Goal: Task Accomplishment & Management: Use online tool/utility

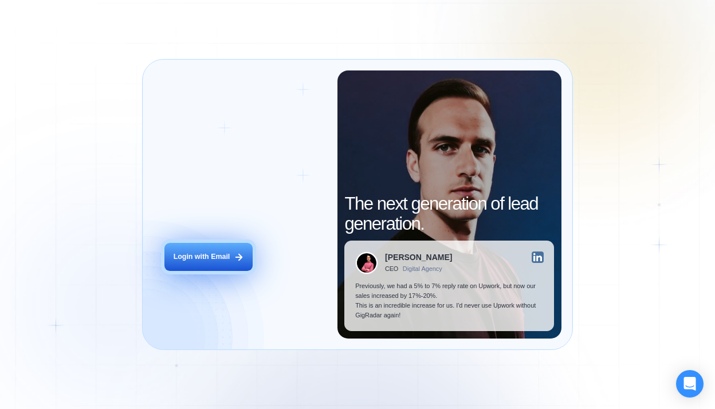
click at [212, 249] on button "Login with Email" at bounding box center [209, 257] width 88 height 28
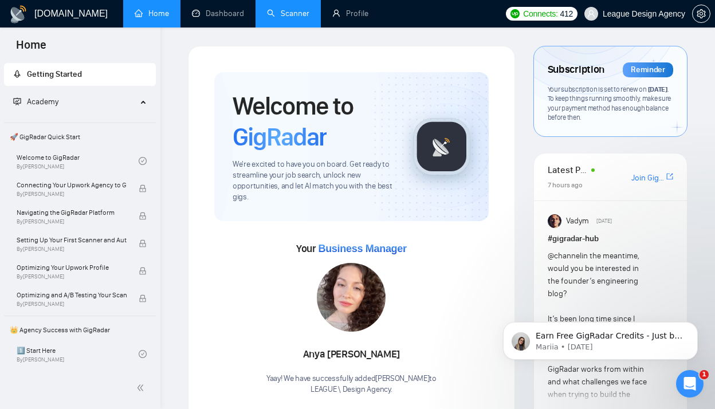
click at [291, 18] on link "Scanner" at bounding box center [288, 14] width 42 height 10
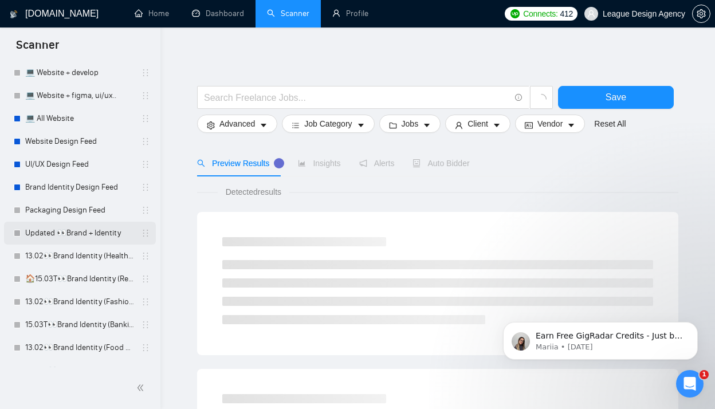
scroll to position [609, 0]
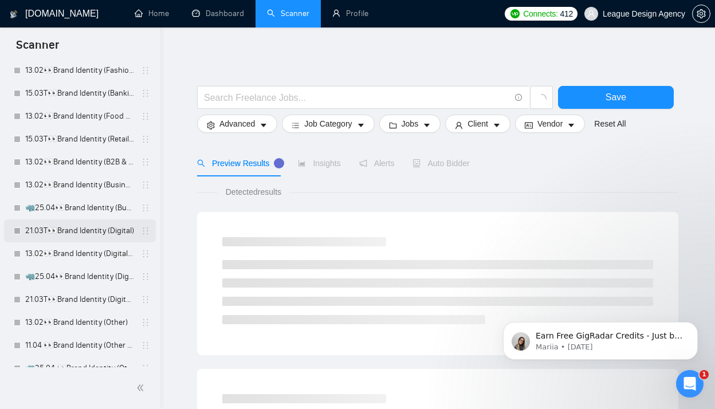
click at [83, 227] on link "21.03T👀Brand Identity (Digital)" at bounding box center [79, 231] width 109 height 23
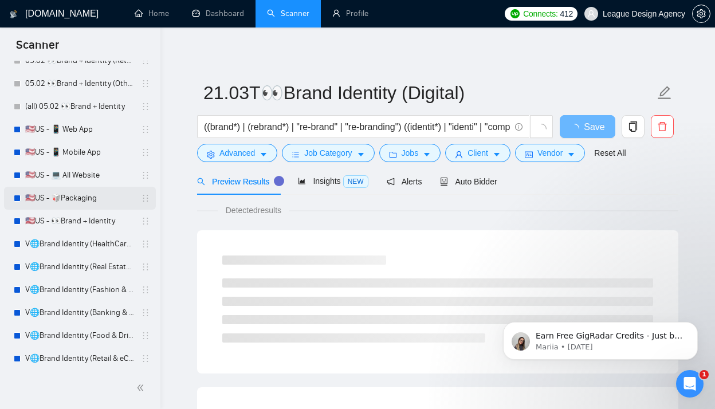
scroll to position [1674, 0]
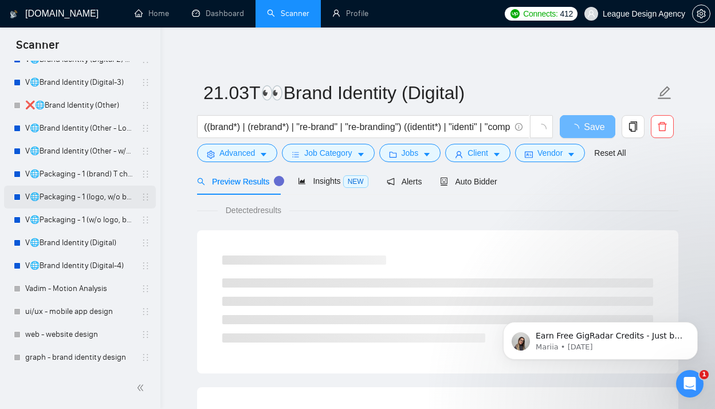
click at [103, 197] on link "V🌐Packaging - 1 (logo, w/o brand)" at bounding box center [79, 197] width 109 height 23
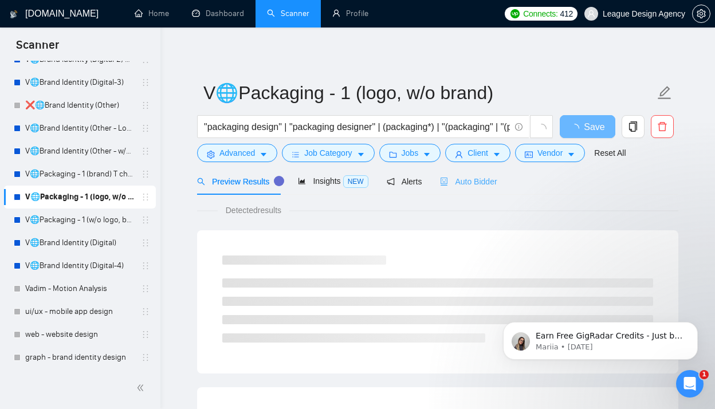
click at [479, 189] on div "Auto Bidder" at bounding box center [468, 181] width 57 height 27
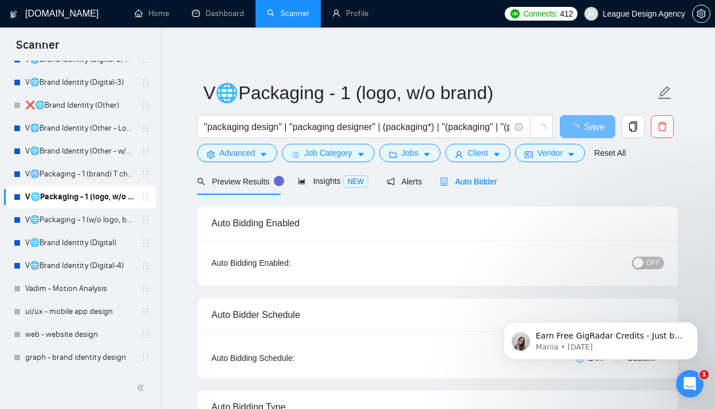
radio input "false"
radio input "true"
checkbox input "true"
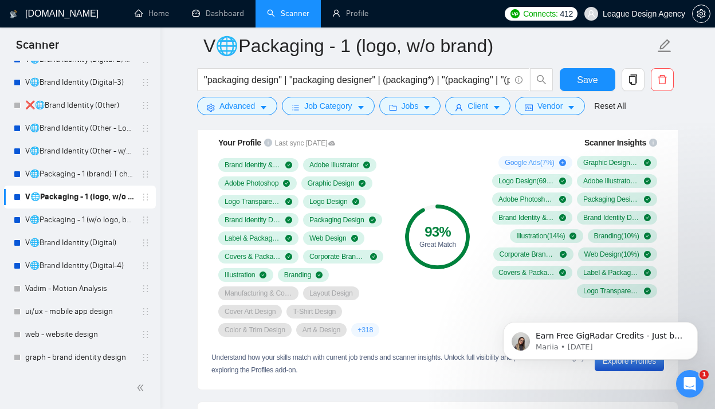
scroll to position [850, 0]
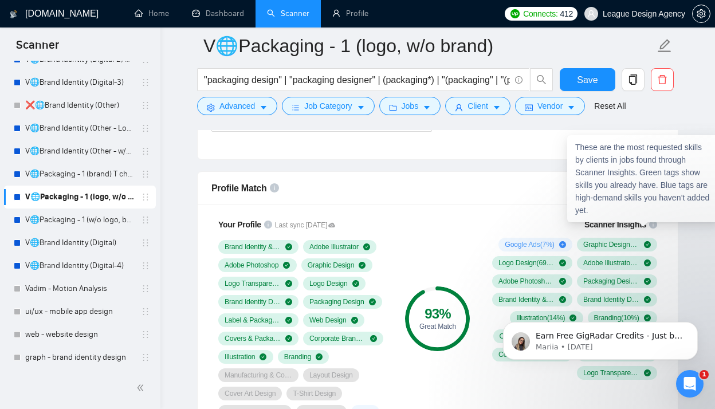
click at [655, 227] on icon "info-circle" at bounding box center [653, 225] width 8 height 8
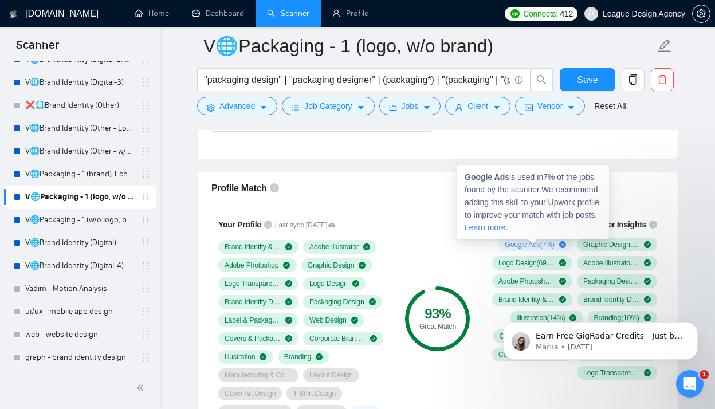
click at [561, 245] on icon "plus-circle" at bounding box center [562, 244] width 7 height 7
click at [565, 245] on icon "plus-circle" at bounding box center [562, 244] width 7 height 7
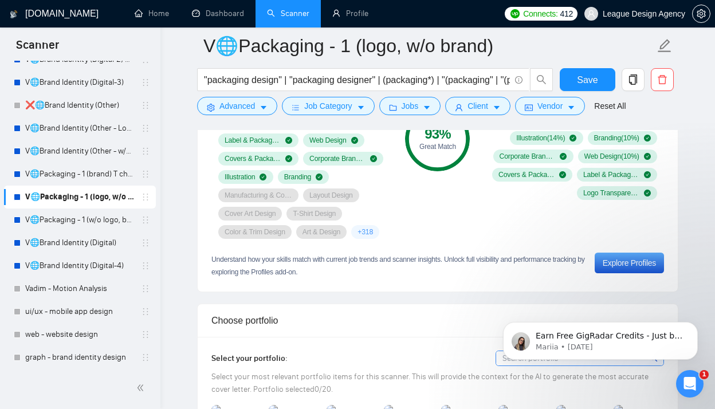
scroll to position [1033, 0]
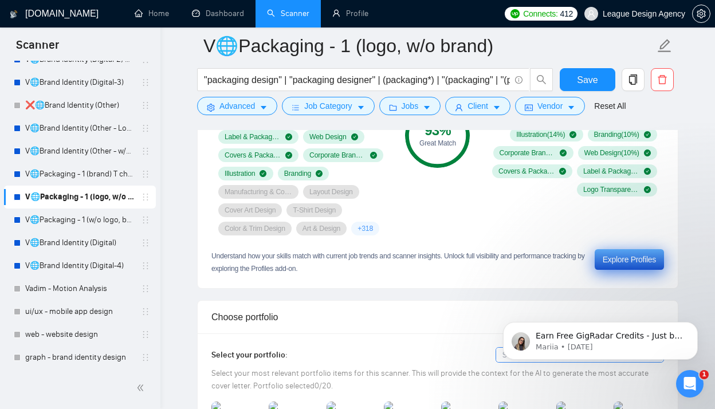
click at [628, 257] on div "Explore Profiles" at bounding box center [629, 259] width 53 height 13
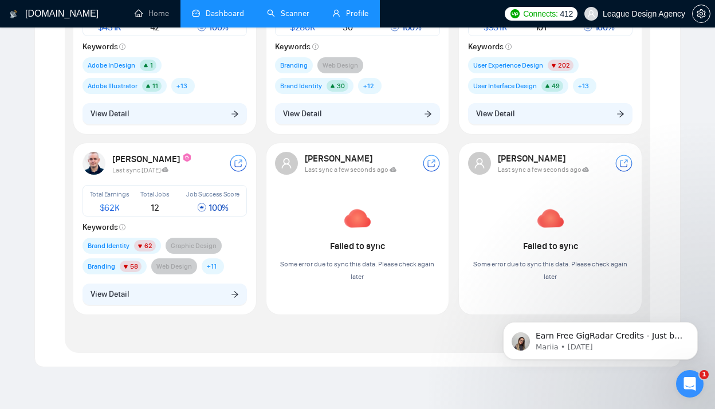
scroll to position [436, 0]
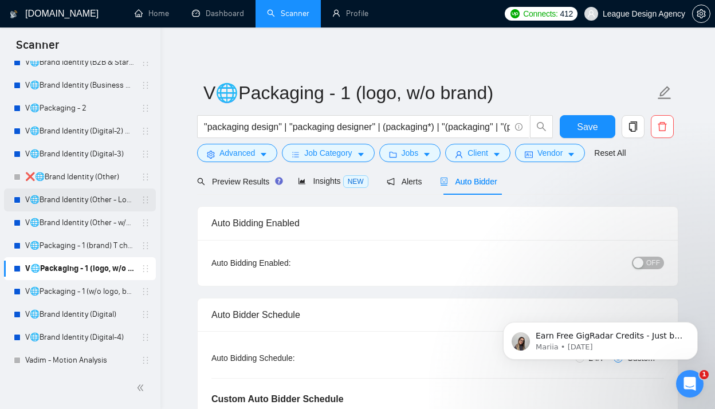
scroll to position [1396, 0]
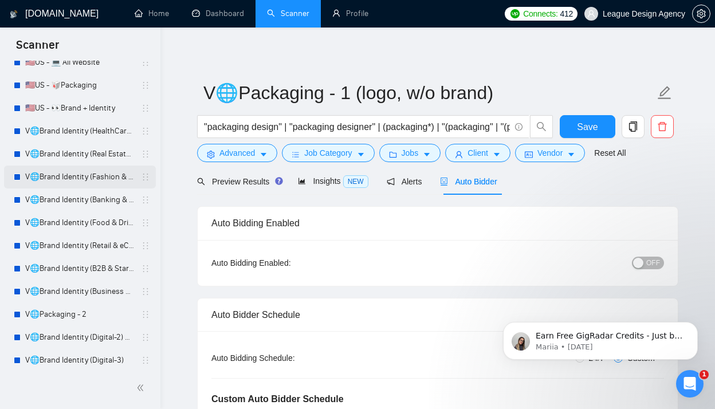
click at [94, 182] on link "V🌐Brand Identity (Fashion & Beauty)" at bounding box center [79, 177] width 109 height 23
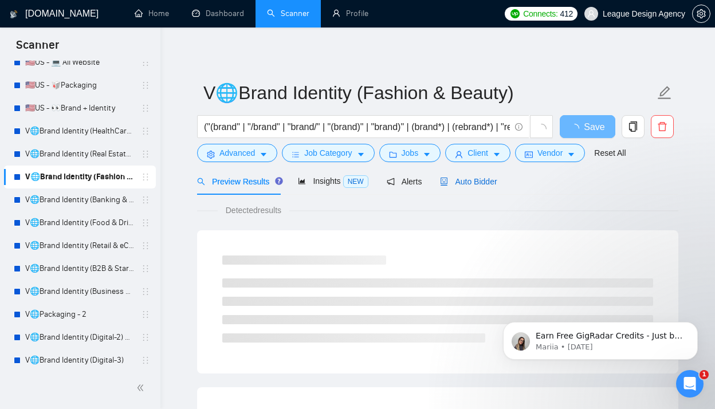
click at [481, 183] on span "Auto Bidder" at bounding box center [468, 181] width 57 height 9
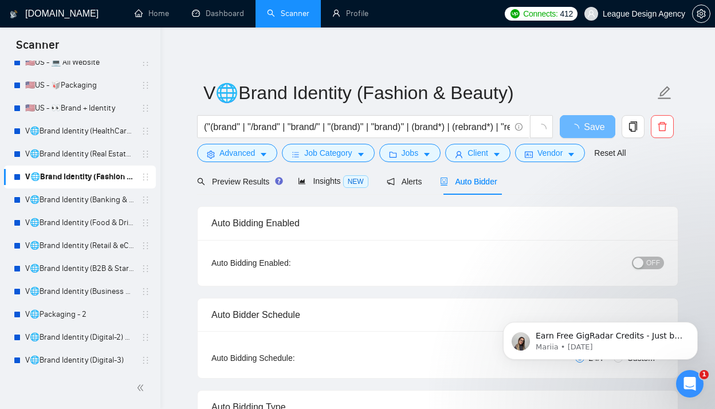
radio input "false"
radio input "true"
checkbox input "true"
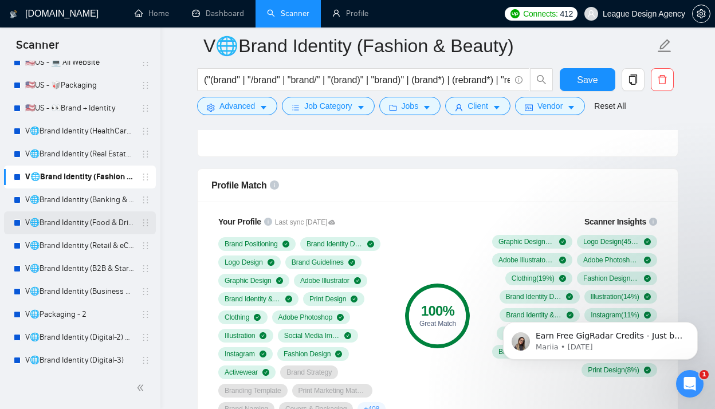
scroll to position [1616, 0]
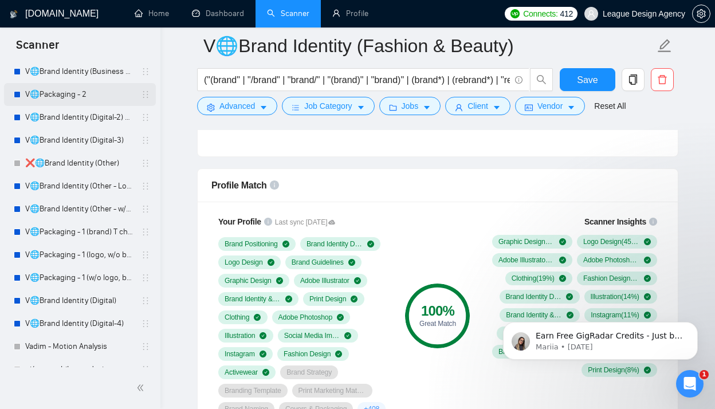
click at [86, 98] on link "V🌐Packaging - 2" at bounding box center [79, 94] width 109 height 23
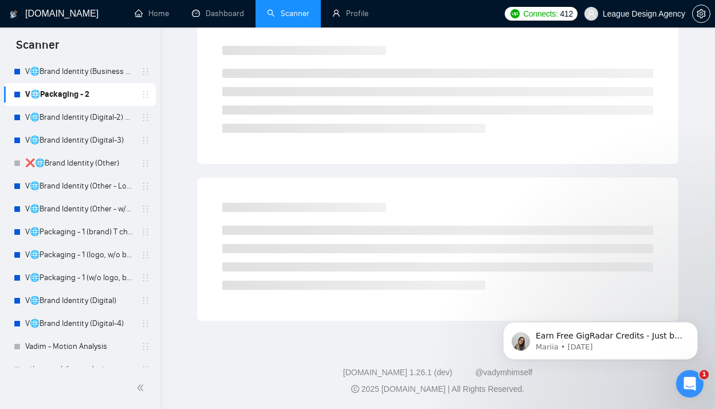
scroll to position [9, 0]
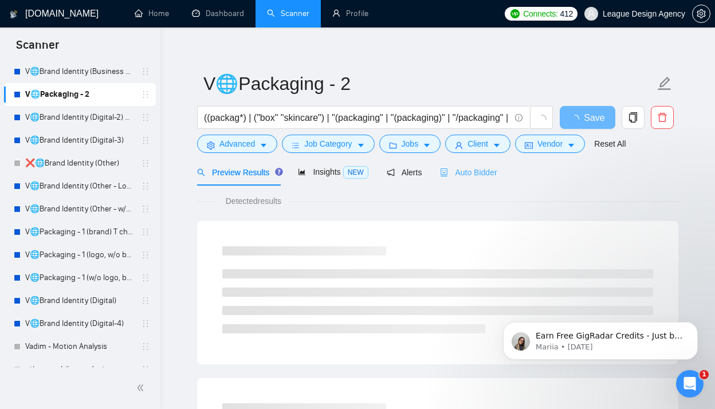
click at [455, 165] on div "Auto Bidder" at bounding box center [468, 172] width 57 height 27
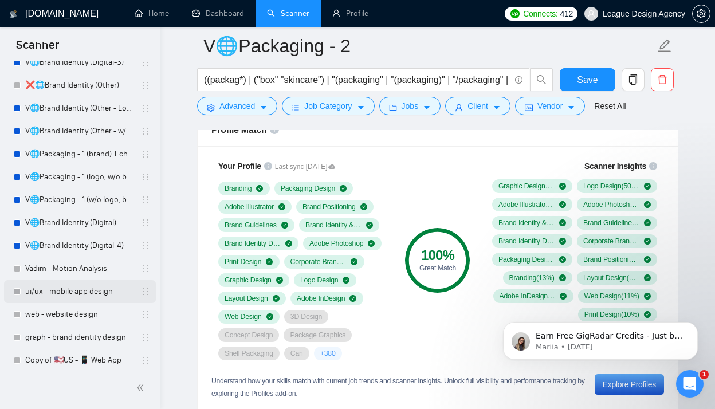
scroll to position [1661, 0]
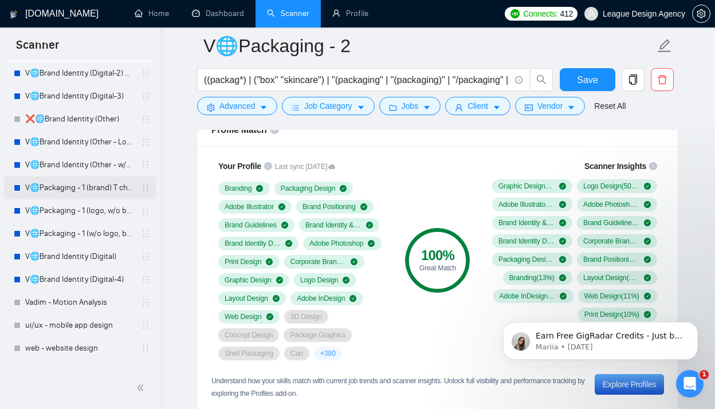
click at [88, 194] on link "V🌐Packaging - 1 (brand) T changed 24/09" at bounding box center [79, 188] width 109 height 23
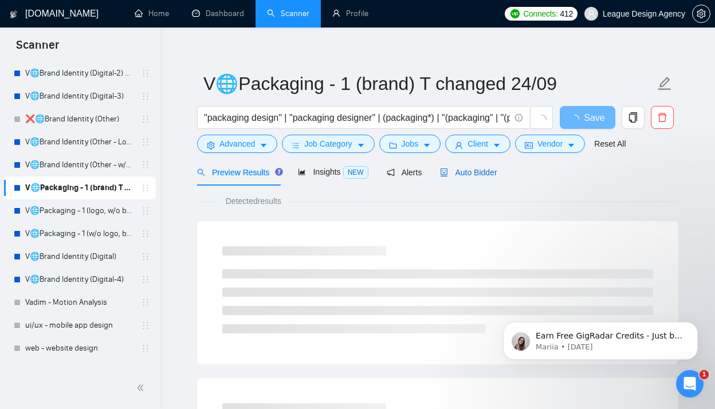
click at [469, 176] on span "Auto Bidder" at bounding box center [468, 172] width 57 height 9
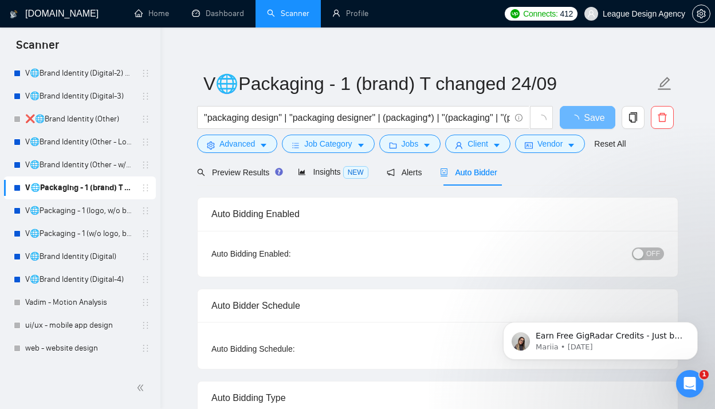
radio input "false"
radio input "true"
checkbox input "true"
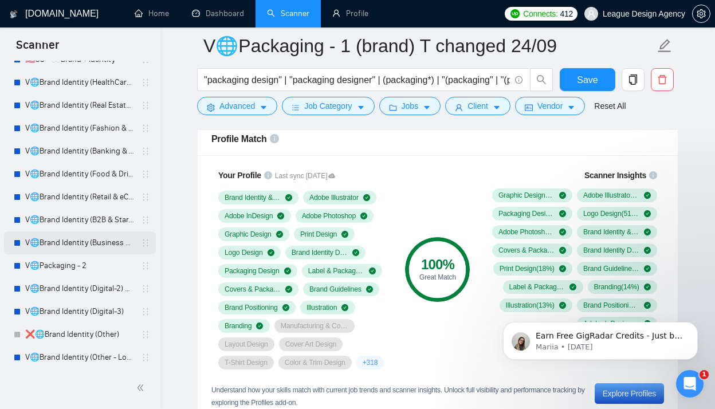
scroll to position [1612, 0]
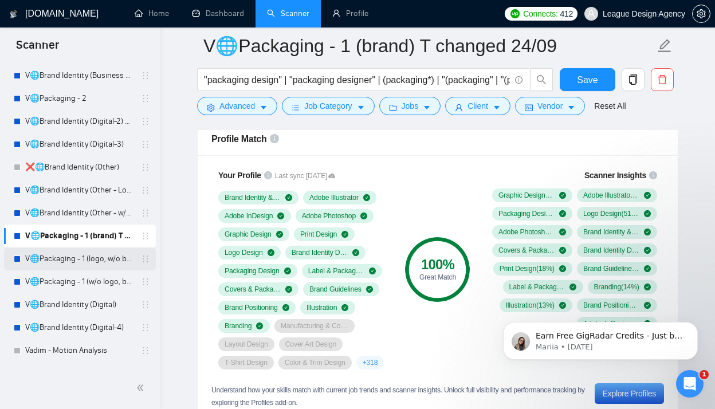
click at [81, 253] on link "V🌐Packaging - 1 (logo, w/o brand)" at bounding box center [79, 259] width 109 height 23
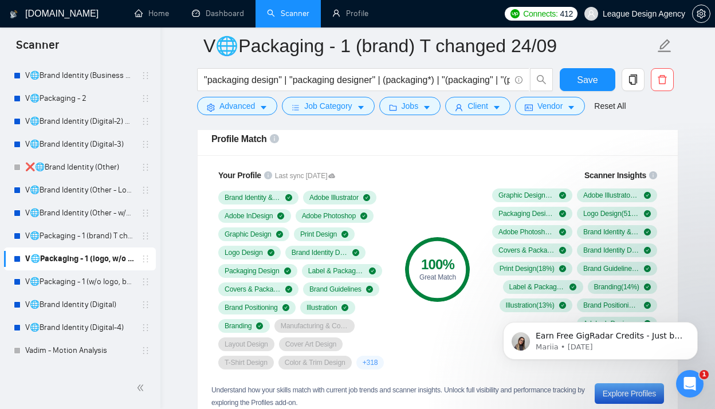
scroll to position [9, 0]
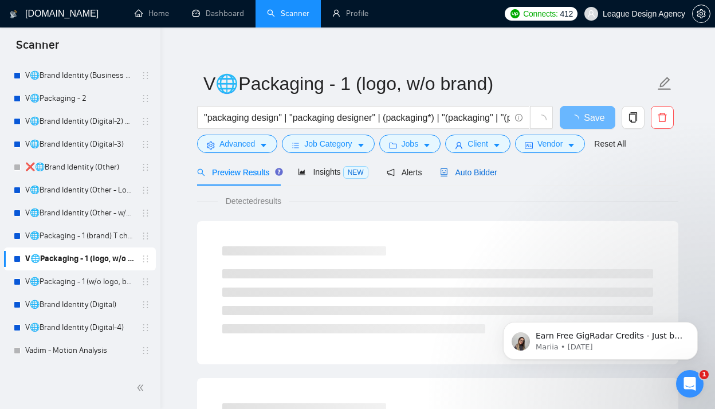
click at [485, 173] on span "Auto Bidder" at bounding box center [468, 172] width 57 height 9
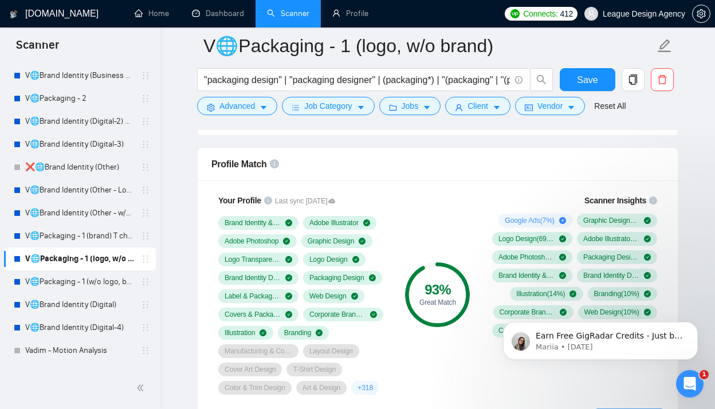
scroll to position [884, 0]
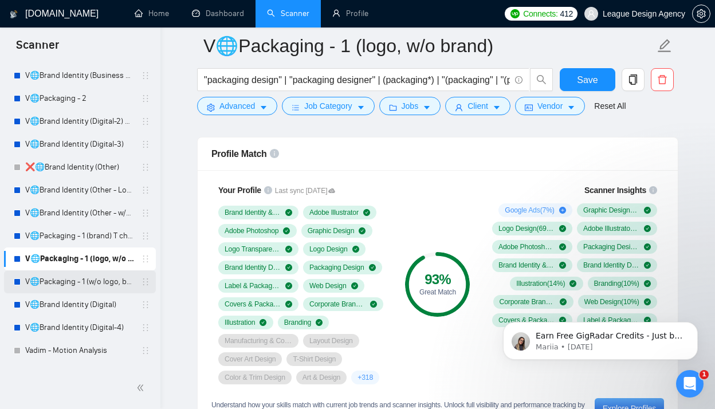
click at [96, 284] on link "V🌐Packaging - 1 (w/o logo, brand) shorter 15/10" at bounding box center [79, 282] width 109 height 23
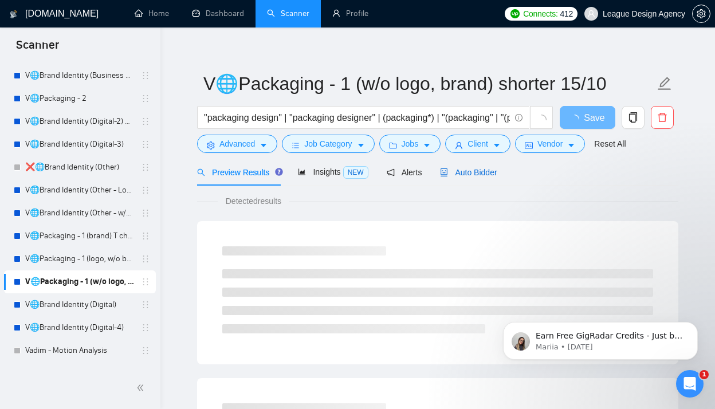
click at [483, 173] on span "Auto Bidder" at bounding box center [468, 172] width 57 height 9
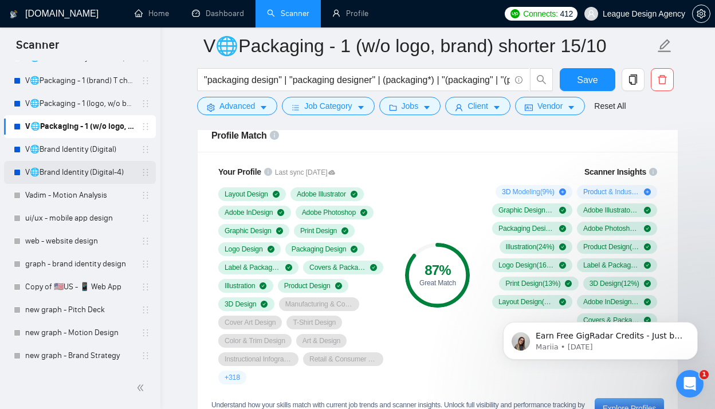
scroll to position [1216, 0]
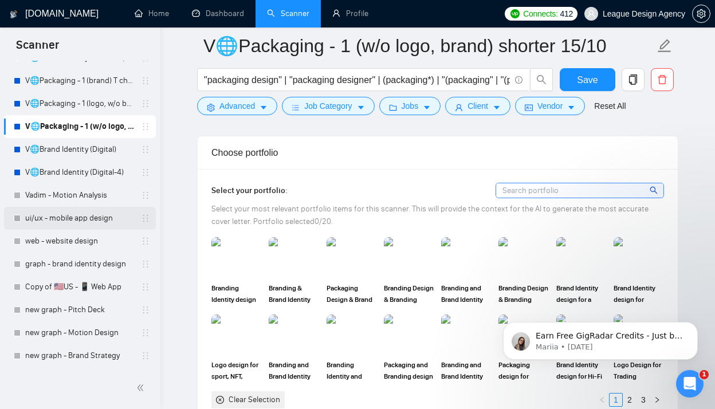
click at [96, 215] on link "ui/ux - mobile app design" at bounding box center [79, 218] width 109 height 23
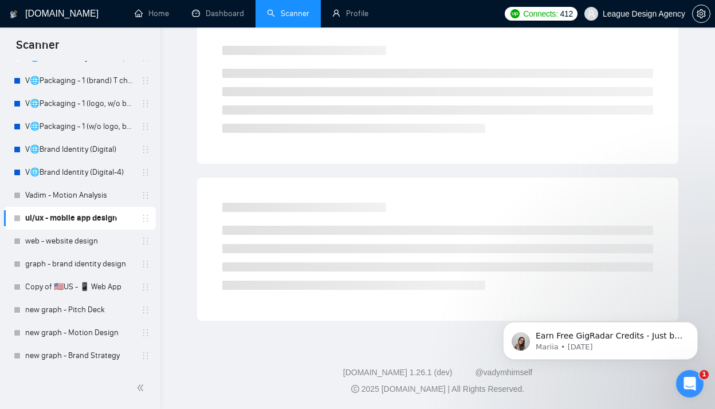
scroll to position [9, 0]
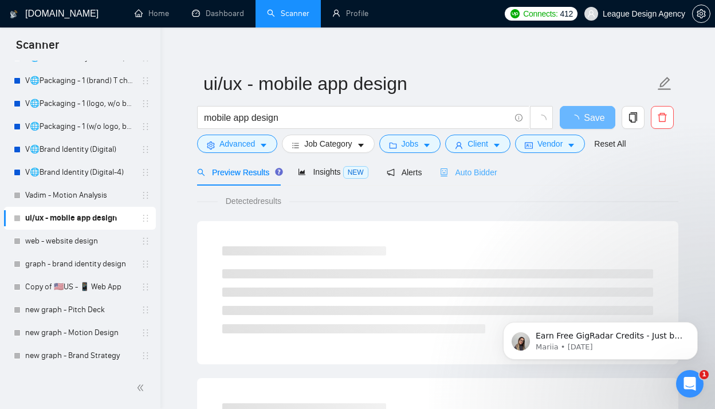
click at [484, 179] on div "Auto Bidder" at bounding box center [468, 172] width 57 height 27
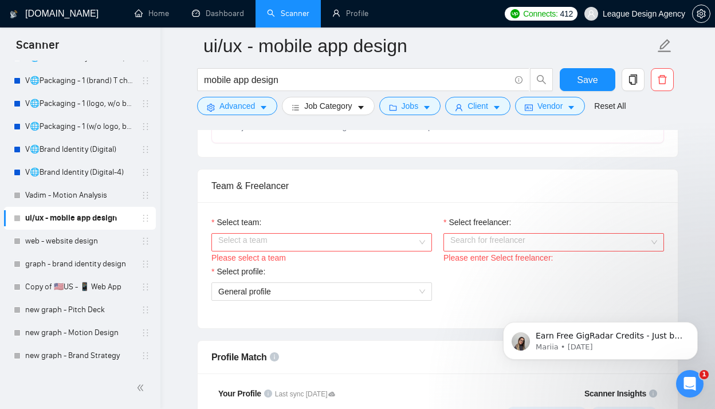
scroll to position [491, 0]
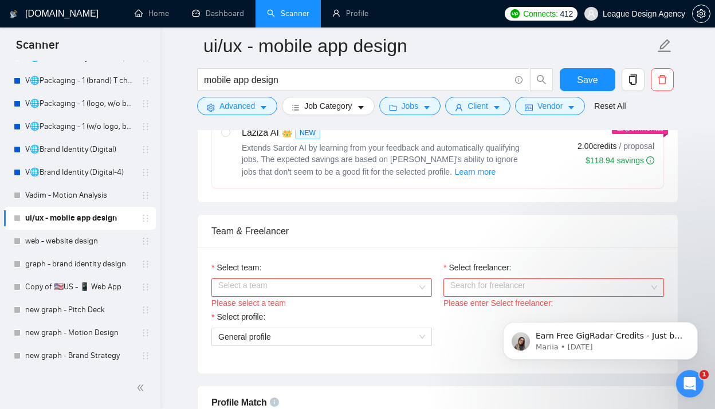
click at [378, 282] on input "Select team:" at bounding box center [317, 287] width 199 height 17
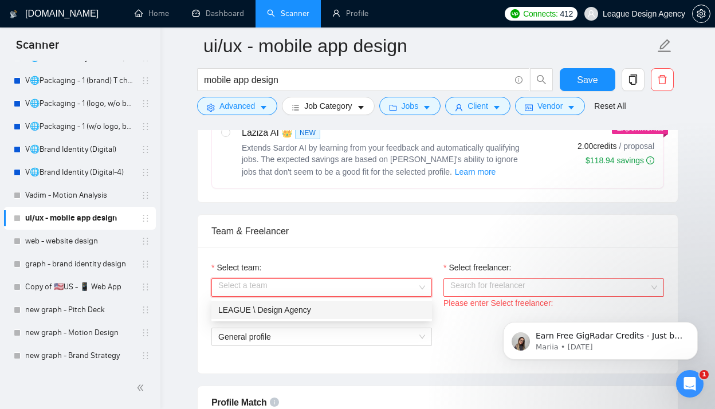
click at [312, 312] on div "LEAGUE \ Design Agency" at bounding box center [321, 310] width 207 height 13
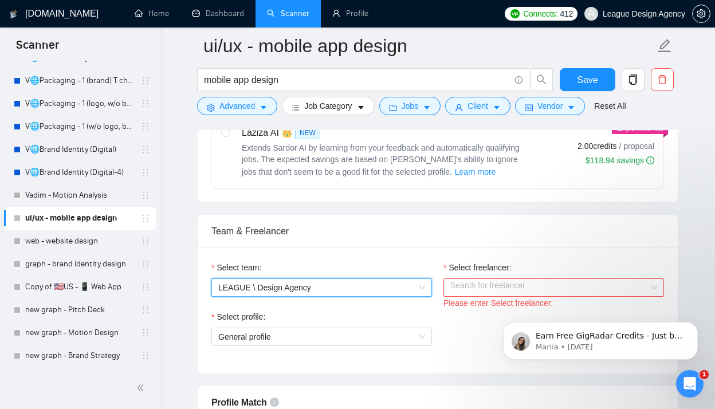
scroll to position [548, 0]
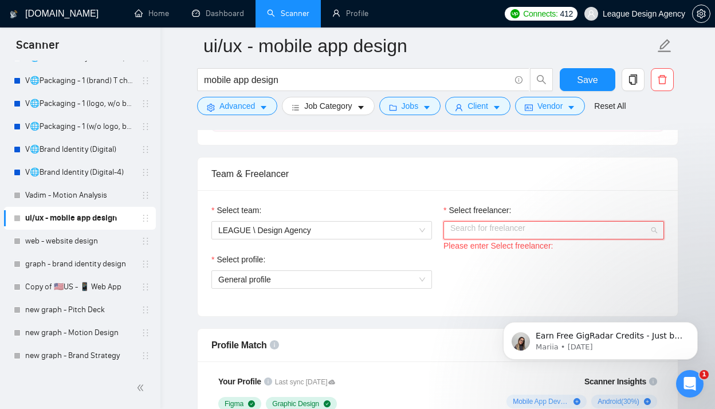
click at [475, 229] on input "Select freelancer:" at bounding box center [550, 230] width 199 height 17
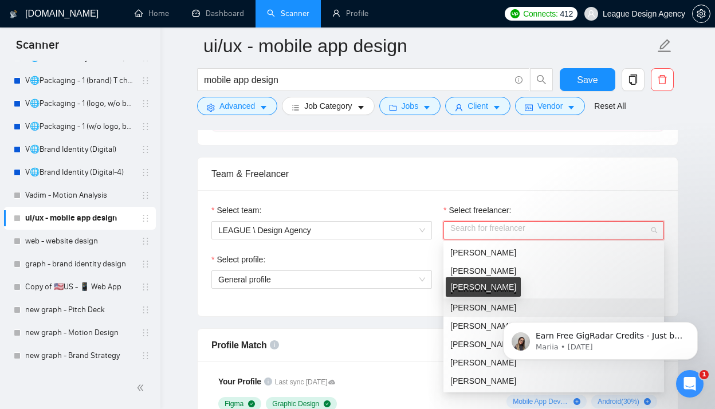
scroll to position [647, 0]
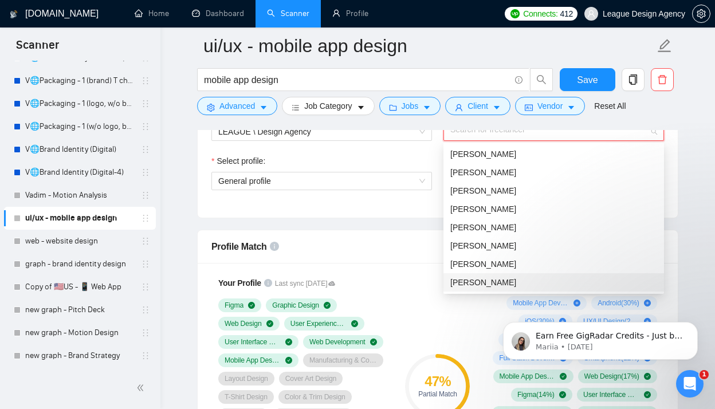
click at [481, 287] on div "Kostiantyn Dehtiarov" at bounding box center [554, 282] width 207 height 13
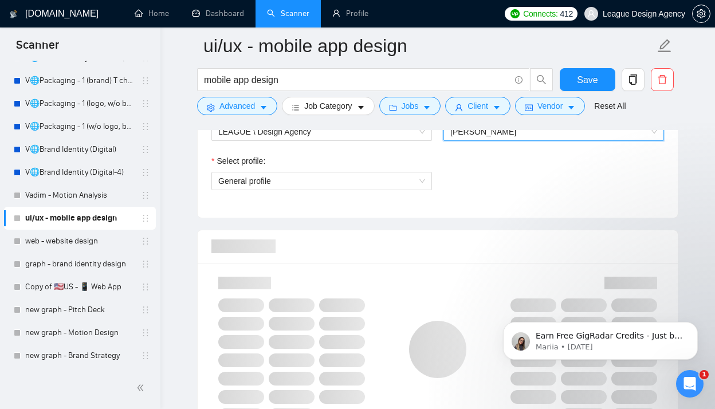
scroll to position [659, 0]
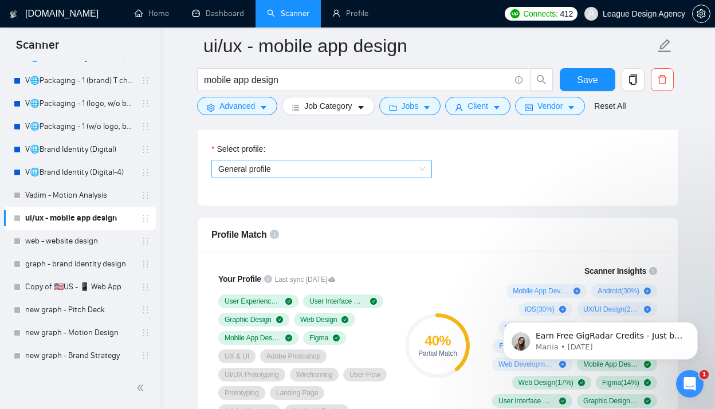
click at [400, 174] on span "General profile" at bounding box center [321, 168] width 207 height 17
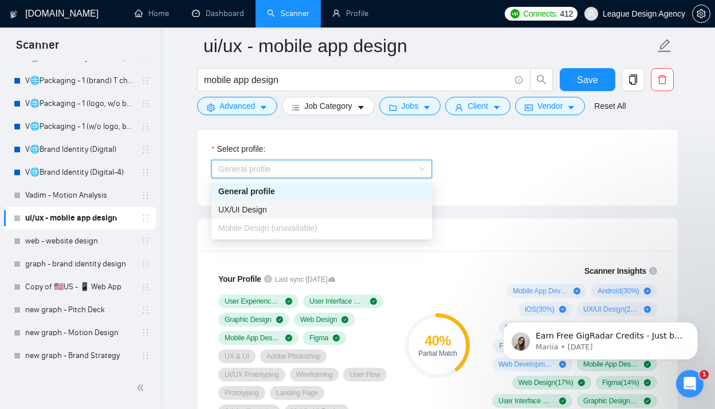
click at [304, 211] on div "UX/UI Design" at bounding box center [321, 209] width 207 height 13
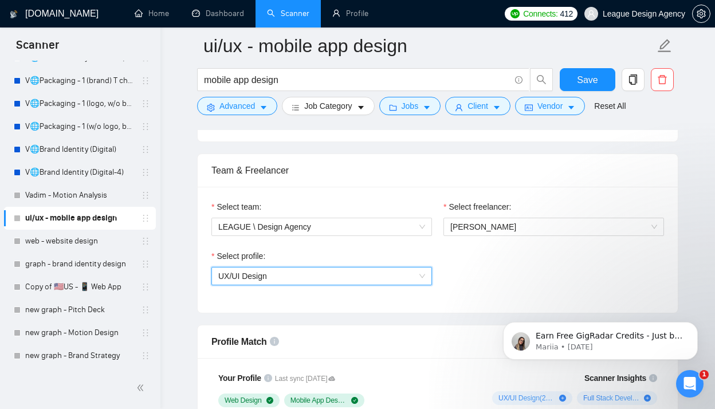
scroll to position [553, 0]
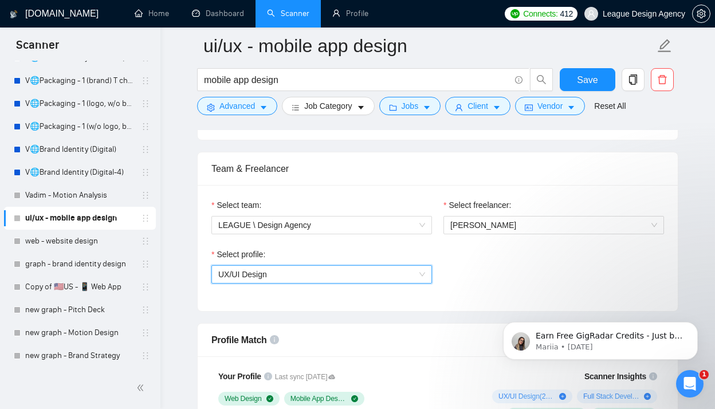
click at [406, 277] on span "UX/UI Design" at bounding box center [321, 274] width 207 height 17
click at [476, 229] on span "Kostiantyn Dehtiarov" at bounding box center [484, 225] width 66 height 9
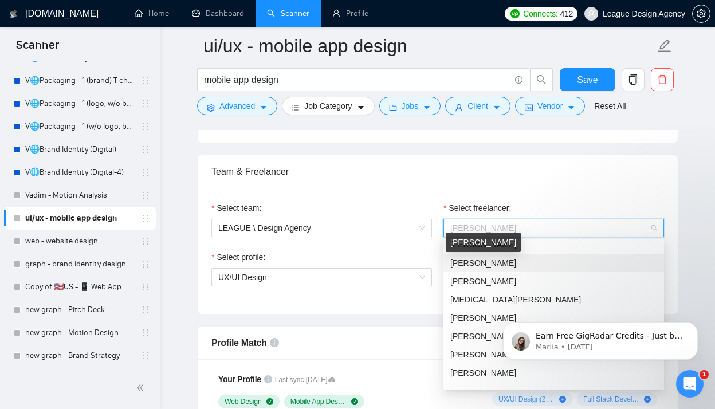
scroll to position [29, 0]
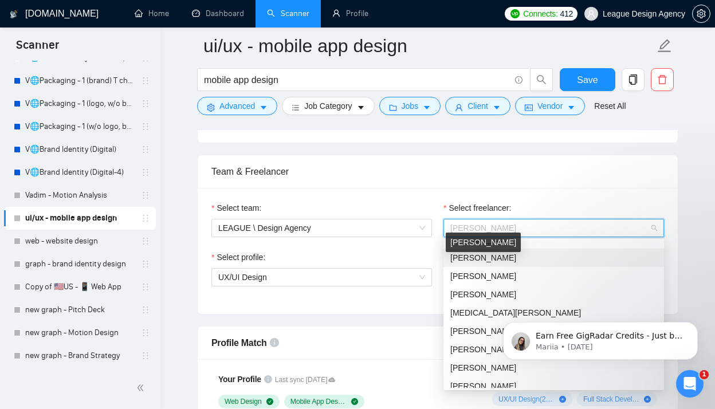
click at [491, 257] on span "Serhii Chkana" at bounding box center [484, 257] width 66 height 9
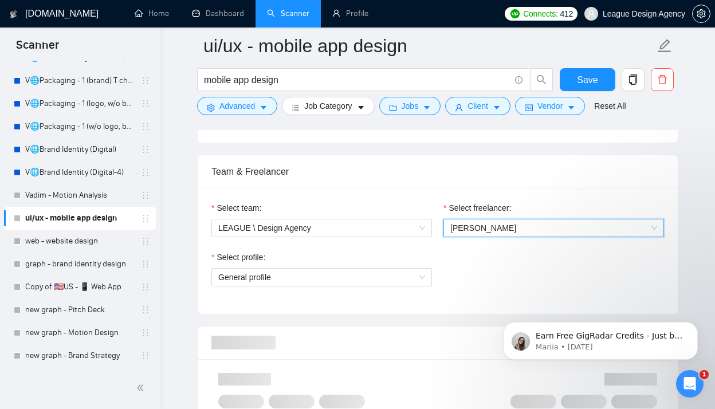
scroll to position [606, 0]
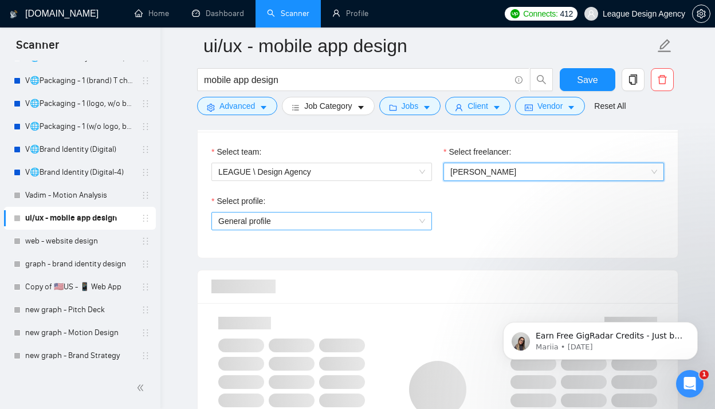
click at [397, 219] on span "General profile" at bounding box center [321, 221] width 207 height 17
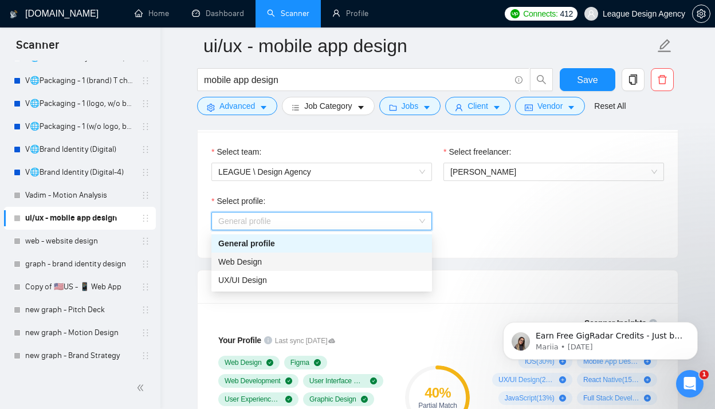
click at [357, 257] on div "Web Design" at bounding box center [321, 262] width 207 height 13
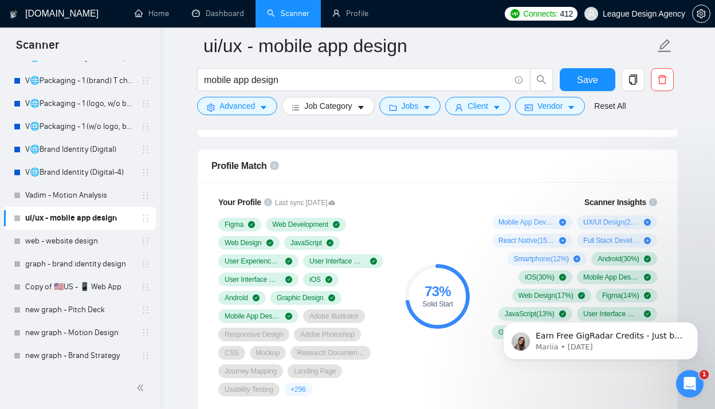
scroll to position [655, 0]
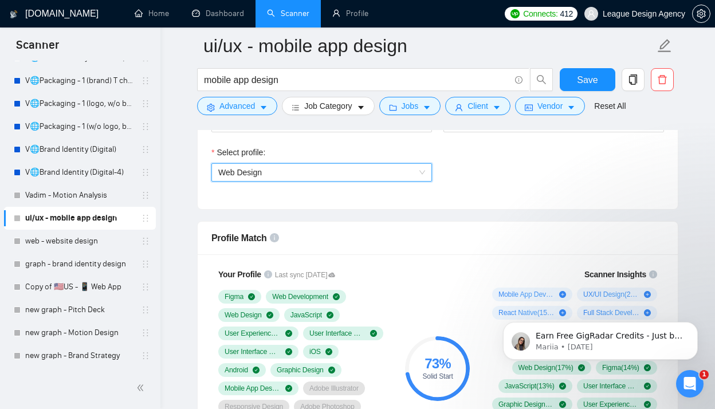
click at [406, 173] on span "Web Design" at bounding box center [321, 172] width 207 height 17
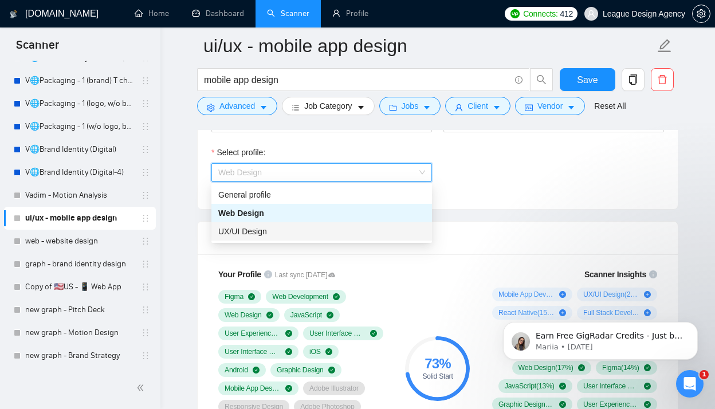
click at [307, 236] on div "UX/UI Design" at bounding box center [321, 231] width 207 height 13
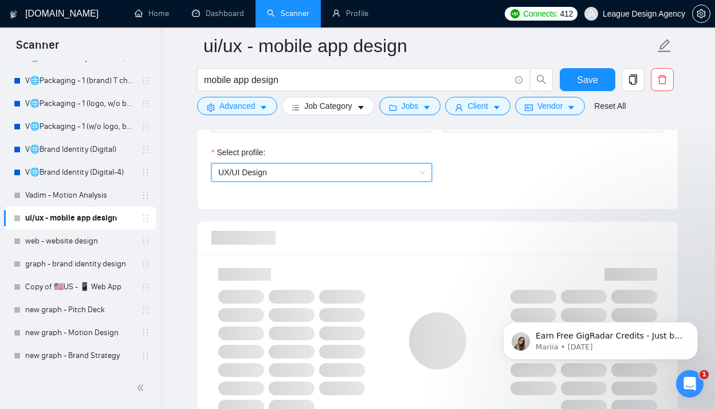
scroll to position [0, 0]
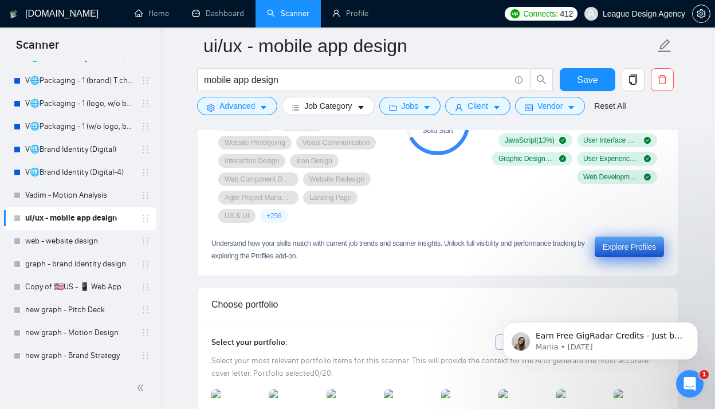
click at [627, 244] on div "Explore Profiles" at bounding box center [629, 247] width 53 height 13
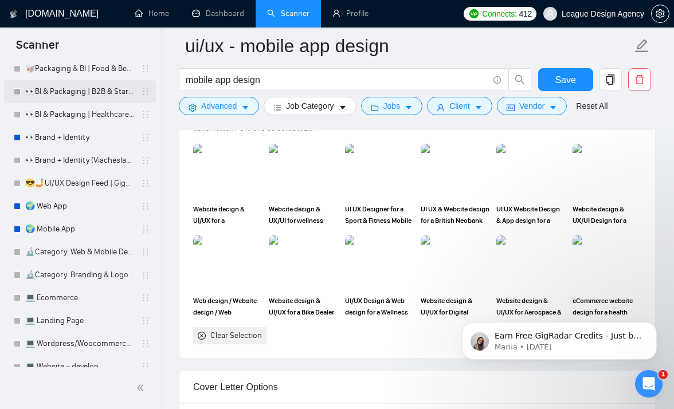
scroll to position [80, 0]
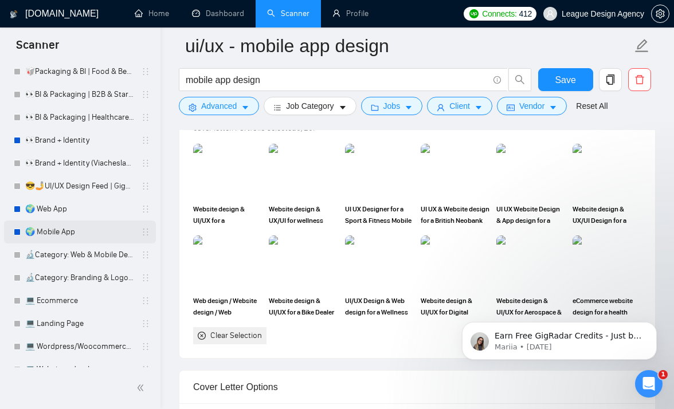
click at [69, 228] on link "🌍 Mobile App" at bounding box center [79, 232] width 109 height 23
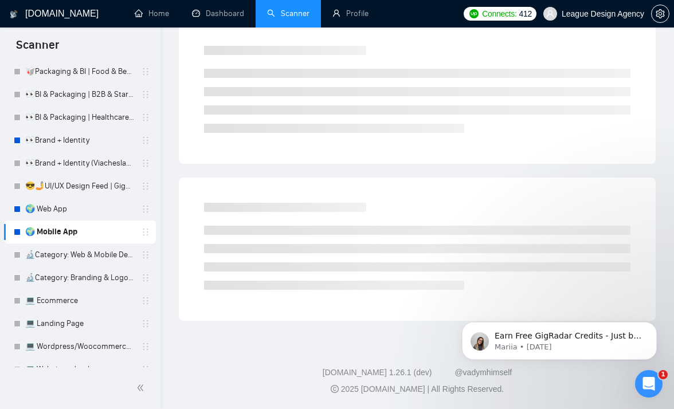
scroll to position [9, 0]
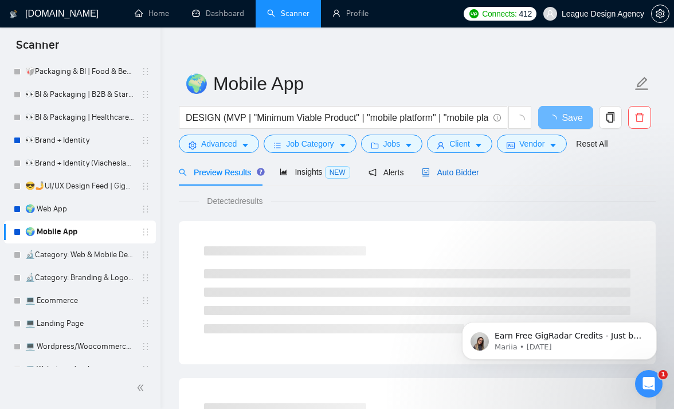
click at [453, 169] on span "Auto Bidder" at bounding box center [450, 172] width 57 height 9
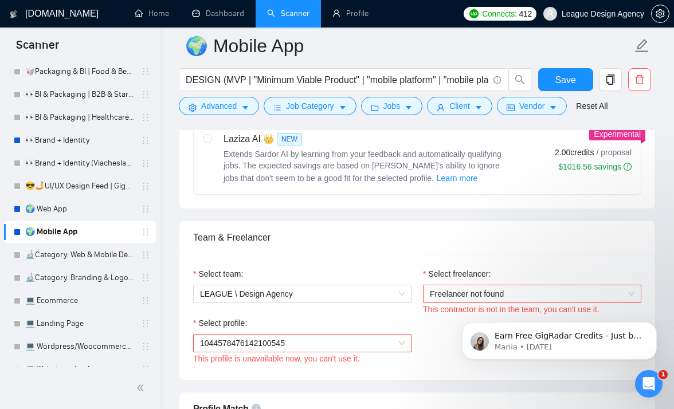
scroll to position [753, 0]
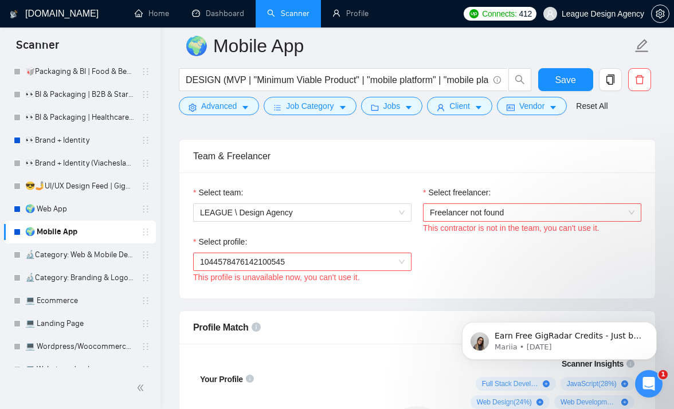
click at [472, 221] on span "Freelancer not found" at bounding box center [532, 212] width 205 height 17
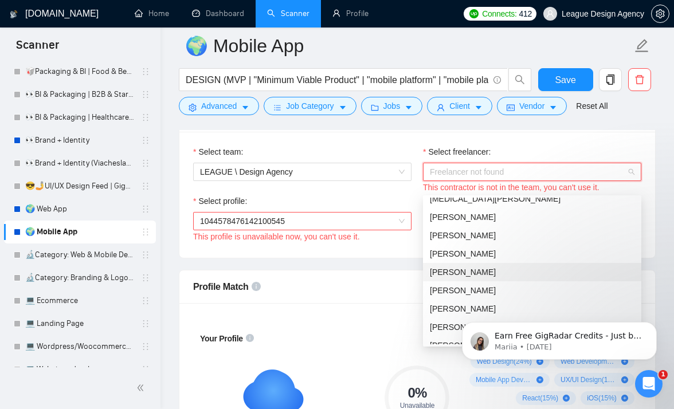
scroll to position [0, 0]
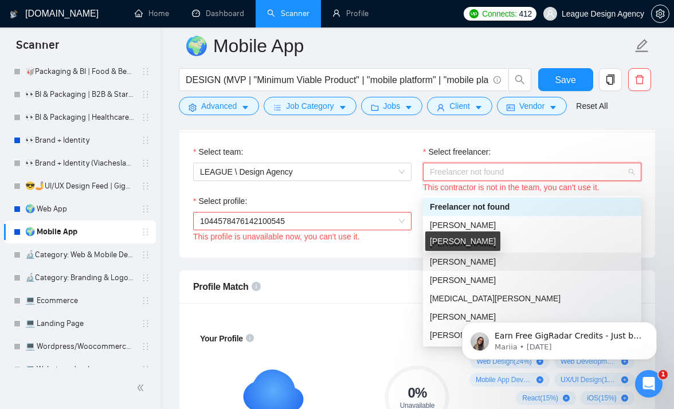
click at [477, 245] on div "Veronika Shvets" at bounding box center [462, 241] width 75 height 19
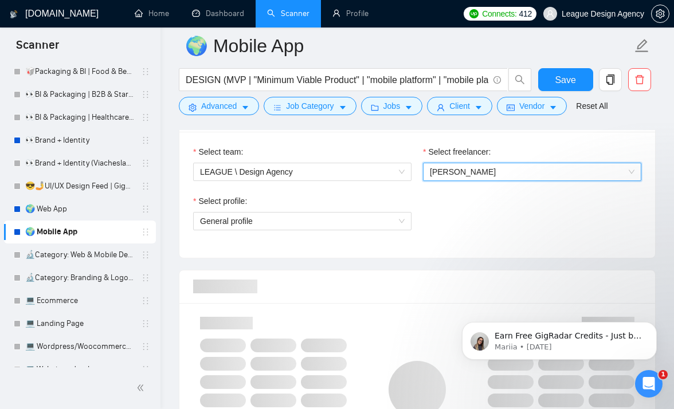
click at [487, 178] on span "Veronika Shvets" at bounding box center [532, 171] width 205 height 17
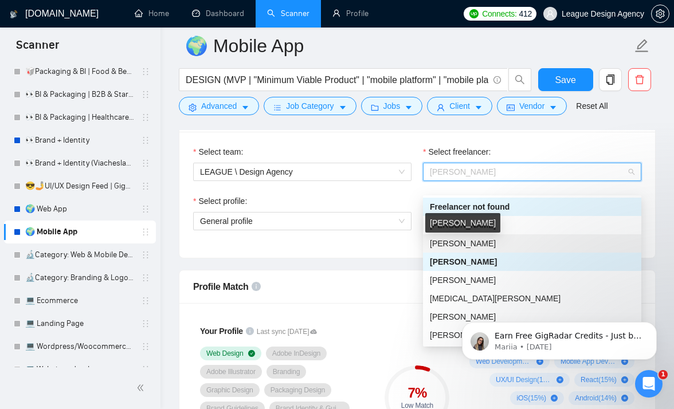
click at [456, 244] on span "Serhii Chkana" at bounding box center [463, 243] width 66 height 9
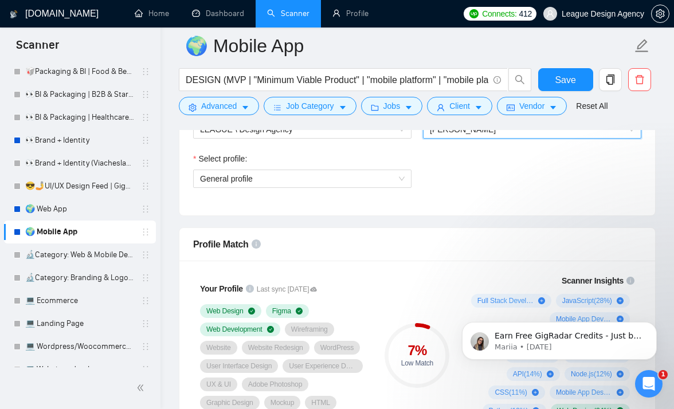
scroll to position [836, 0]
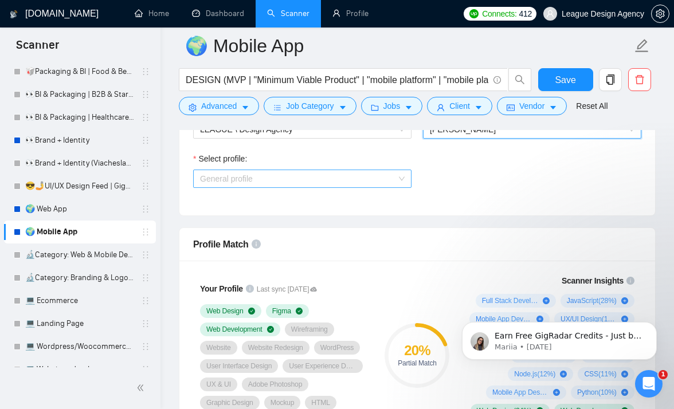
click at [384, 187] on span "General profile" at bounding box center [302, 178] width 205 height 17
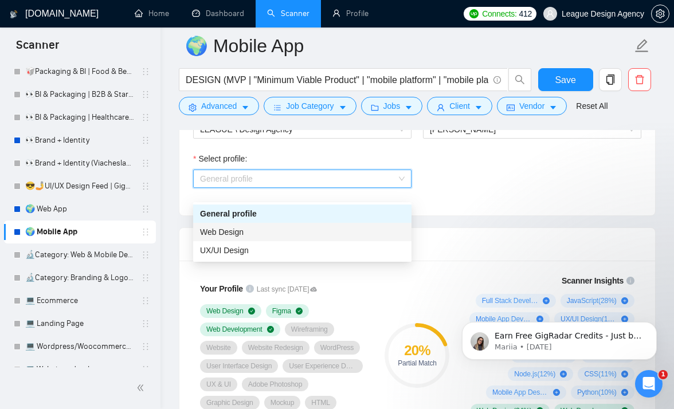
click at [319, 235] on div "Web Design" at bounding box center [302, 232] width 205 height 13
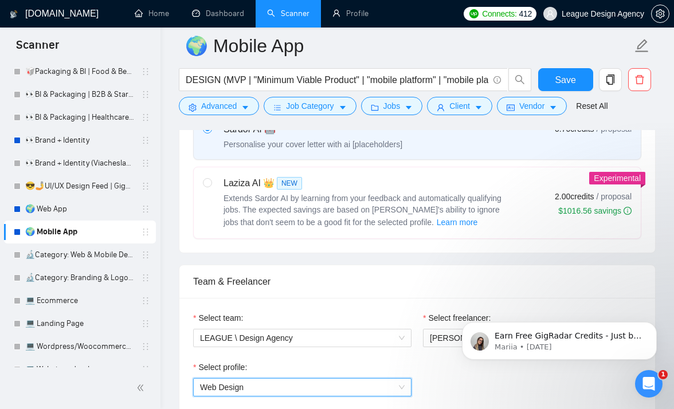
scroll to position [628, 0]
click at [437, 228] on span "Learn more" at bounding box center [457, 222] width 41 height 13
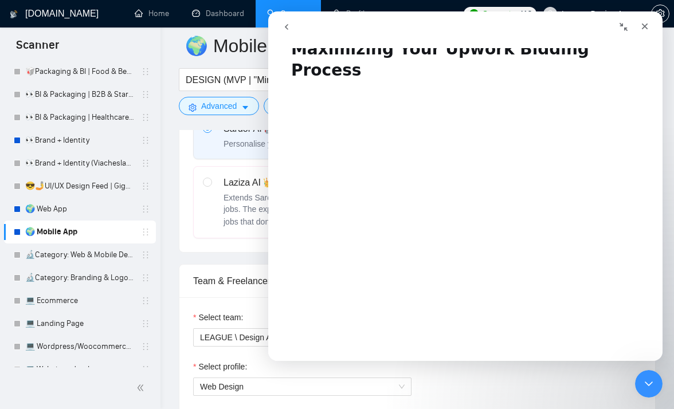
scroll to position [0, 0]
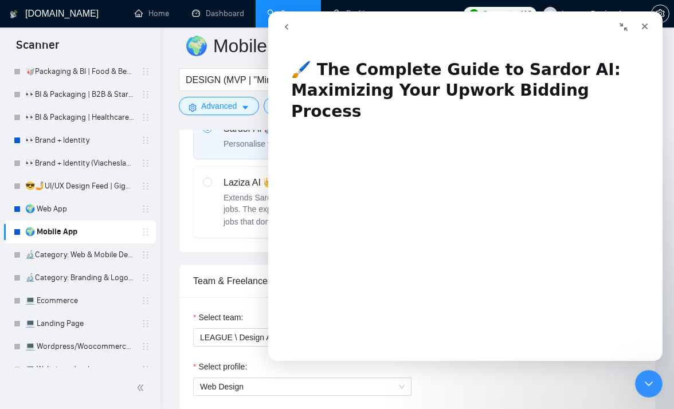
click at [285, 29] on icon "go back" at bounding box center [286, 26] width 9 height 9
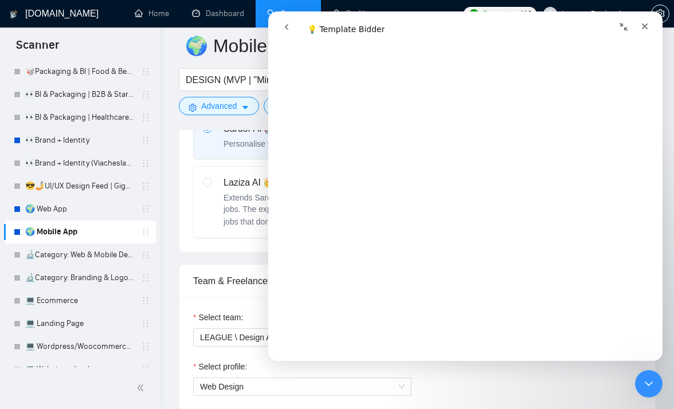
scroll to position [1037, 0]
click at [290, 30] on icon "go back" at bounding box center [286, 26] width 9 height 9
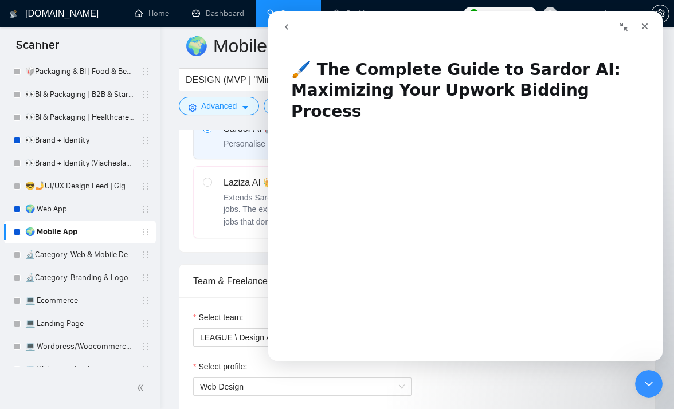
click at [285, 32] on button "go back" at bounding box center [287, 27] width 22 height 22
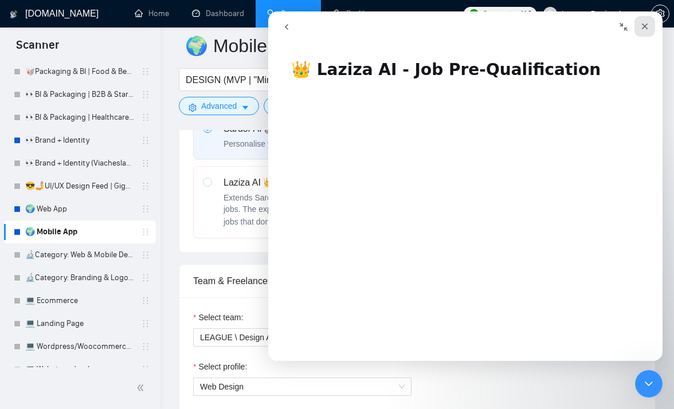
click at [642, 26] on icon "Close" at bounding box center [644, 26] width 9 height 9
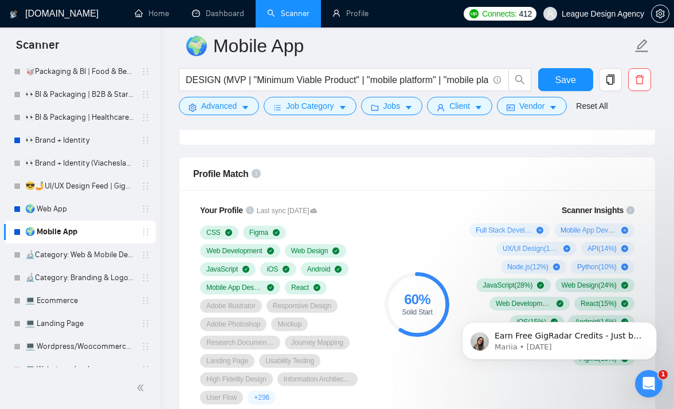
scroll to position [954, 0]
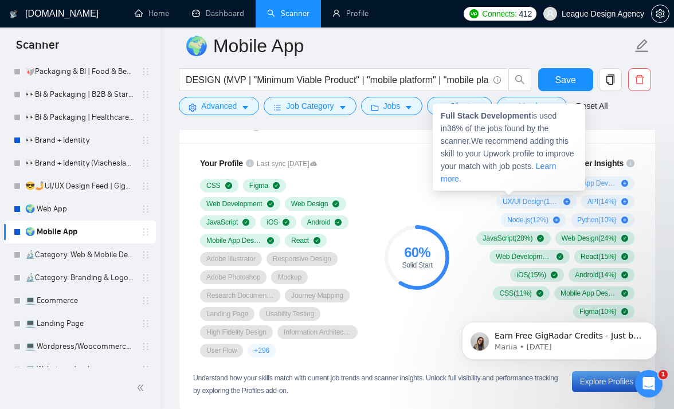
click at [519, 115] on strong "Full Stack Development" at bounding box center [486, 115] width 91 height 9
drag, startPoint x: 519, startPoint y: 115, endPoint x: 447, endPoint y: 118, distance: 72.3
click at [447, 118] on strong "Full Stack Development" at bounding box center [486, 115] width 91 height 9
copy strong "Full Stack Development"
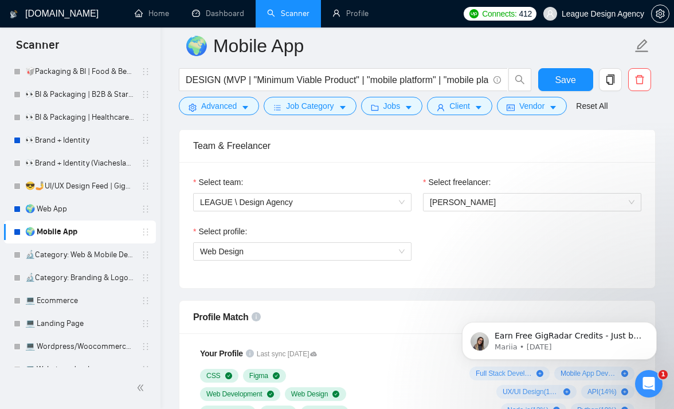
scroll to position [741, 0]
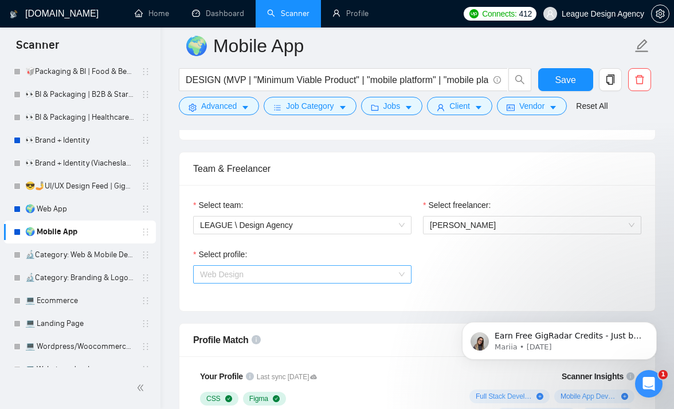
click at [336, 283] on span "Web Design" at bounding box center [302, 274] width 205 height 17
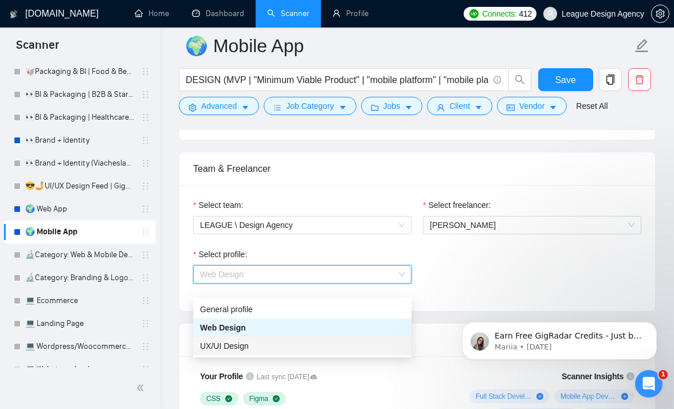
click at [249, 343] on div "UX/UI Design" at bounding box center [302, 346] width 205 height 13
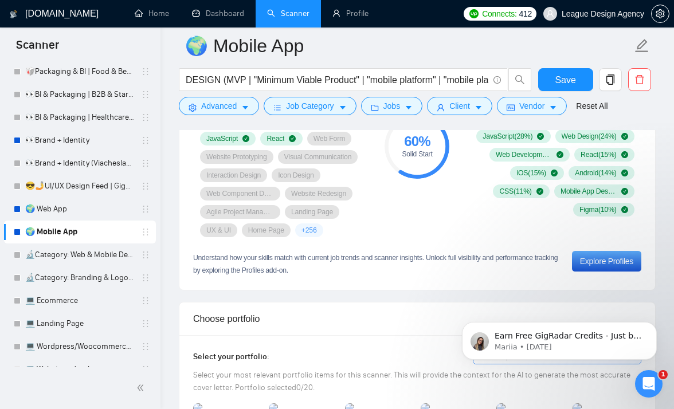
scroll to position [952, 0]
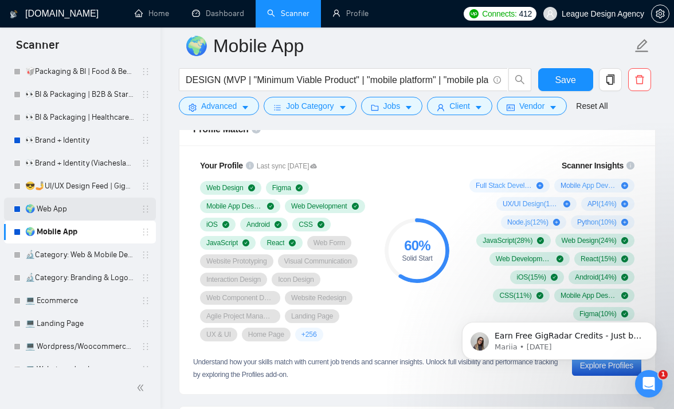
click at [73, 212] on link "🌍 Web App" at bounding box center [79, 209] width 109 height 23
click at [115, 203] on link "🌍 Web App" at bounding box center [79, 209] width 109 height 23
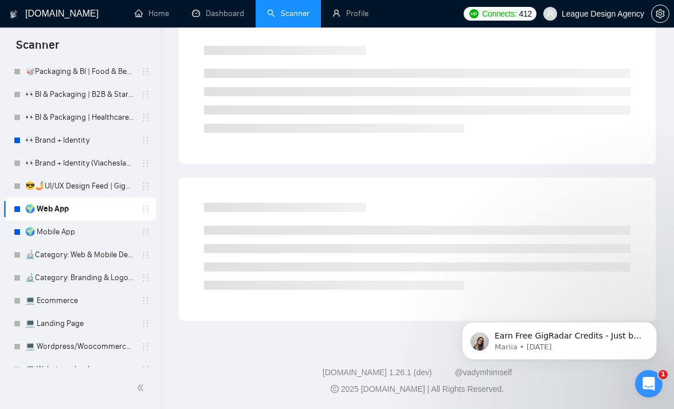
scroll to position [9, 0]
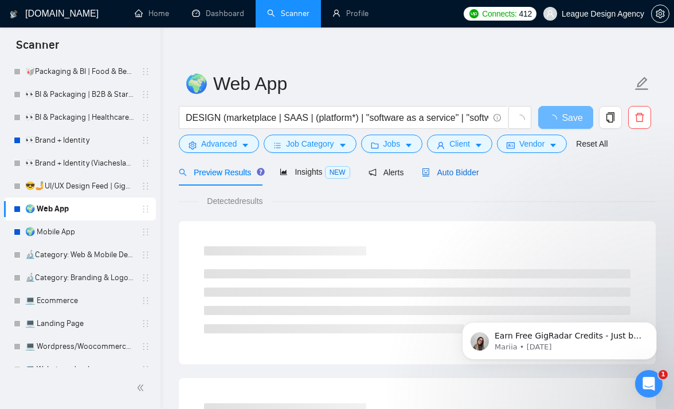
click at [437, 171] on span "Auto Bidder" at bounding box center [450, 172] width 57 height 9
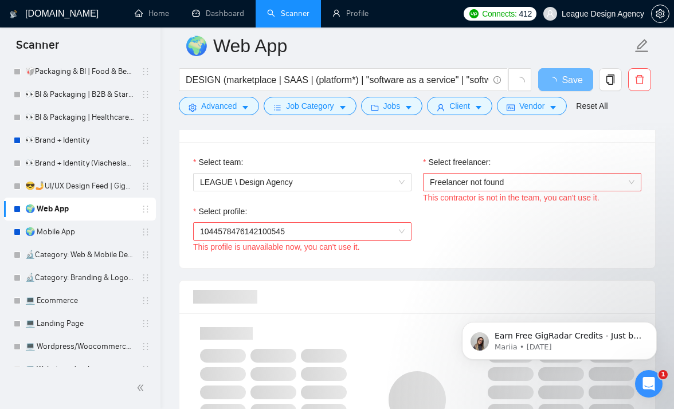
scroll to position [786, 0]
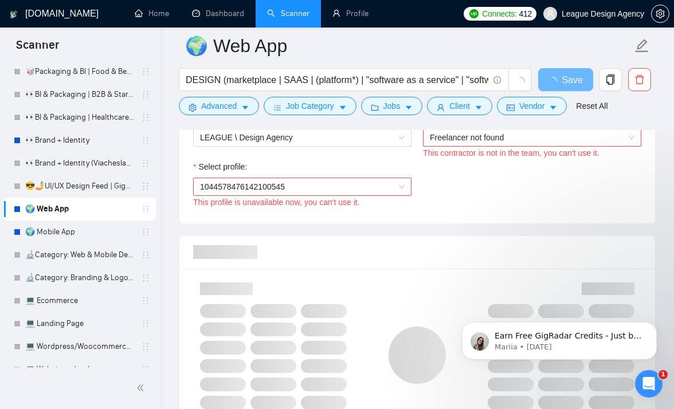
click at [481, 138] on span "Freelancer not found" at bounding box center [532, 137] width 205 height 17
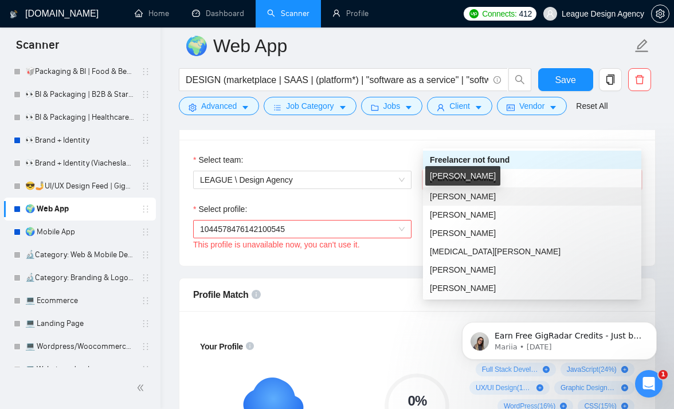
click at [443, 195] on span "Serhii Chkana" at bounding box center [463, 196] width 66 height 9
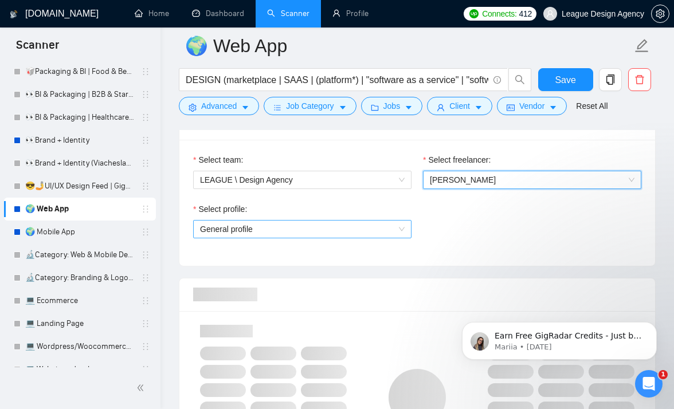
click at [354, 238] on span "General profile" at bounding box center [302, 229] width 205 height 17
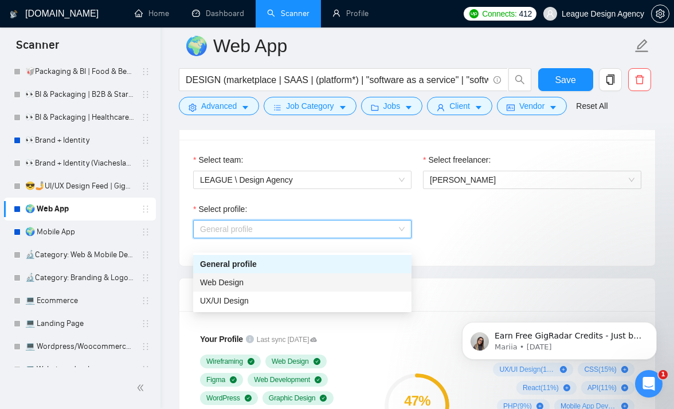
click at [271, 284] on div "Web Design" at bounding box center [302, 282] width 205 height 13
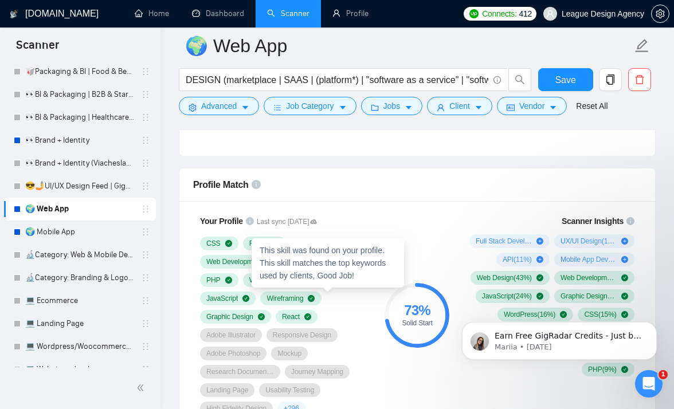
scroll to position [844, 0]
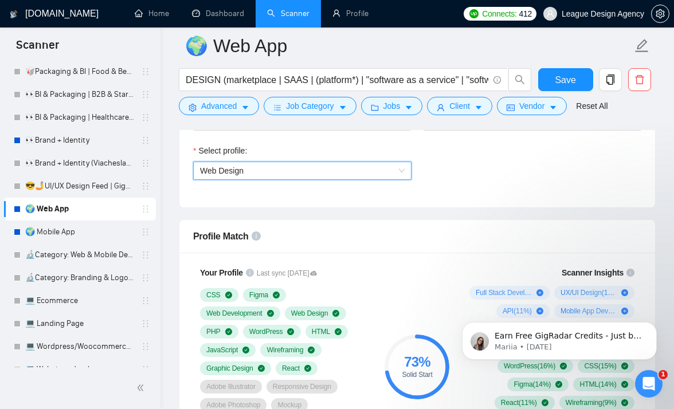
click at [295, 179] on span "Web Design" at bounding box center [302, 170] width 205 height 17
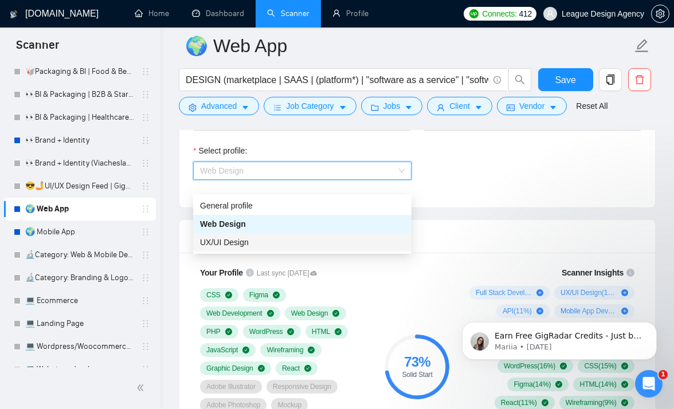
click at [240, 245] on span "UX/UI Design" at bounding box center [224, 242] width 49 height 9
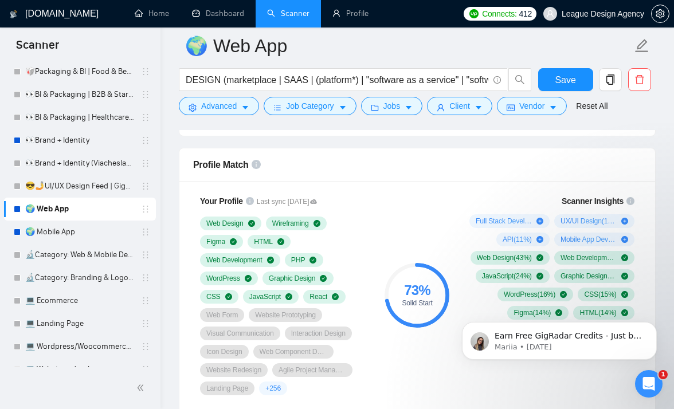
scroll to position [929, 0]
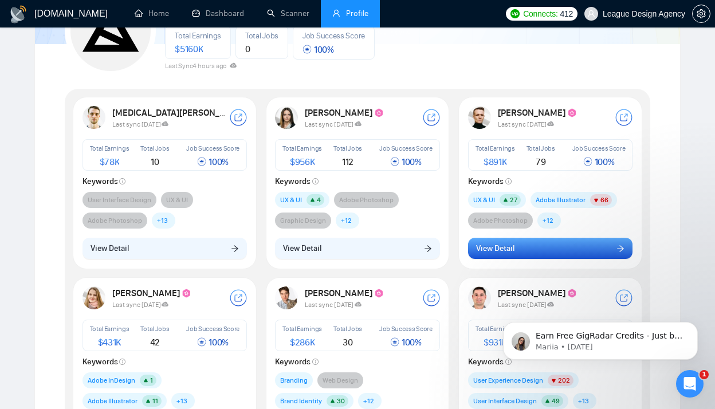
click at [549, 247] on button "View Detail" at bounding box center [550, 249] width 165 height 22
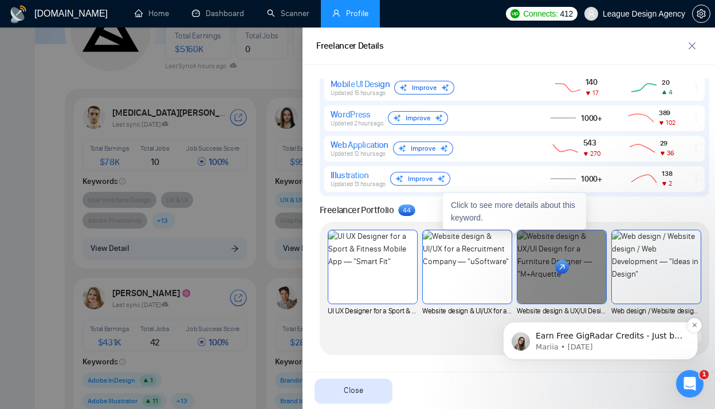
scroll to position [888, 0]
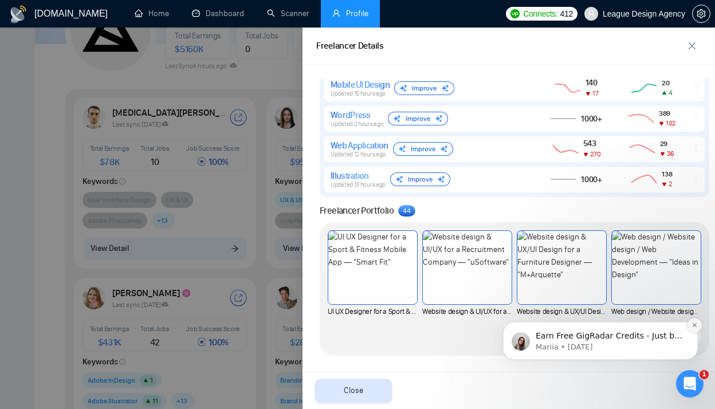
click at [700, 326] on button "Dismiss notification" at bounding box center [694, 325] width 15 height 15
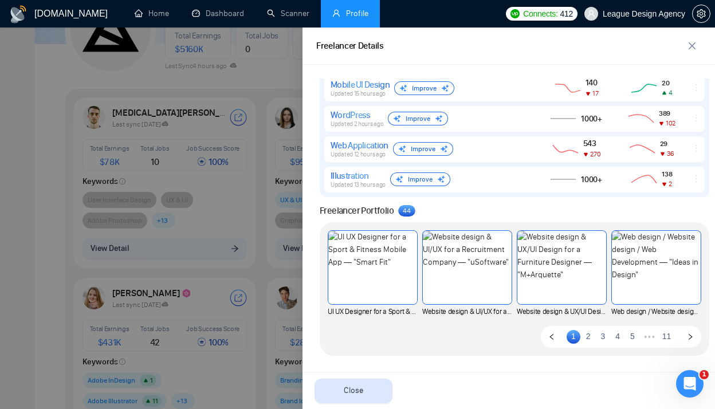
click at [590, 336] on link "2" at bounding box center [589, 336] width 14 height 13
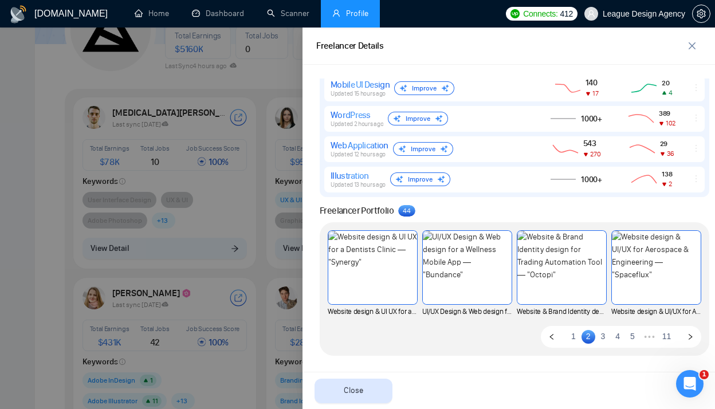
click at [574, 337] on link "1" at bounding box center [574, 336] width 14 height 13
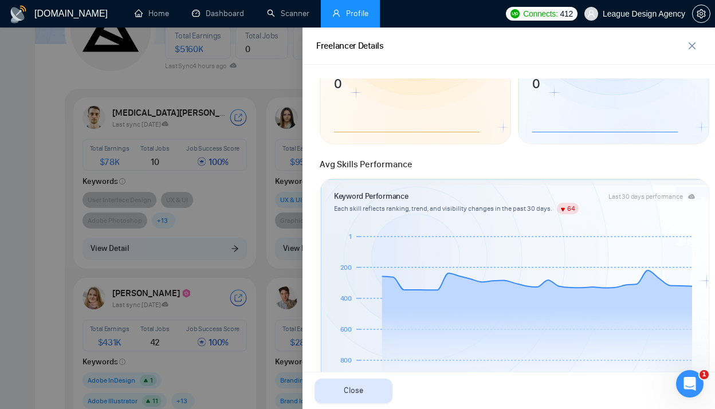
scroll to position [113, 0]
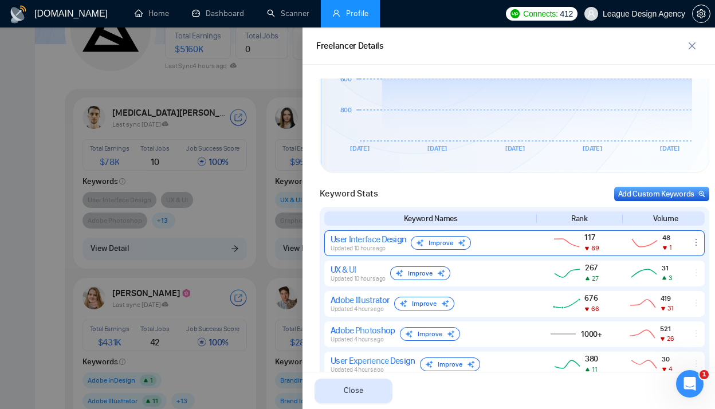
click at [451, 236] on div "Improve" at bounding box center [441, 243] width 60 height 14
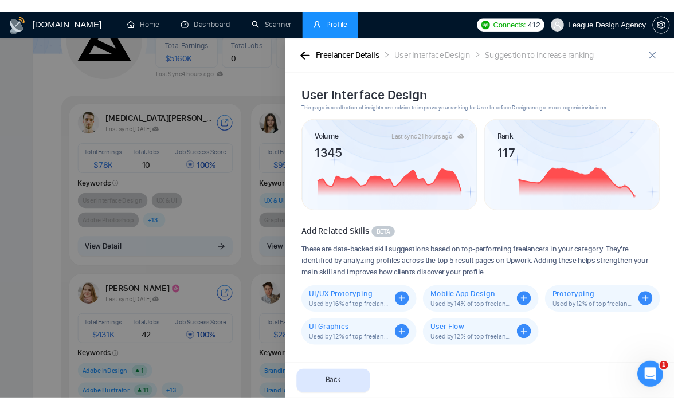
scroll to position [130, 0]
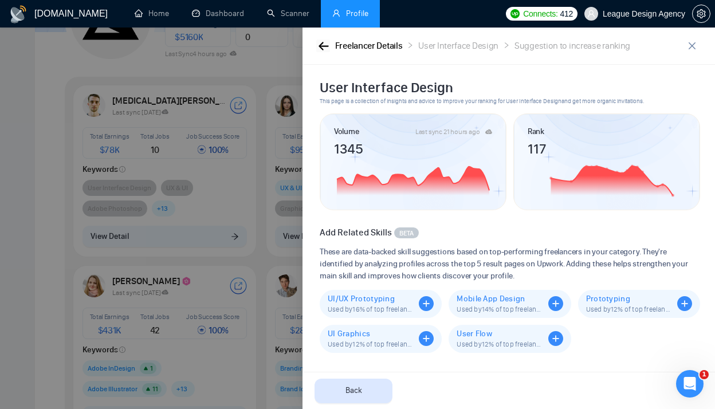
click at [321, 46] on icon "button" at bounding box center [324, 46] width 10 height 8
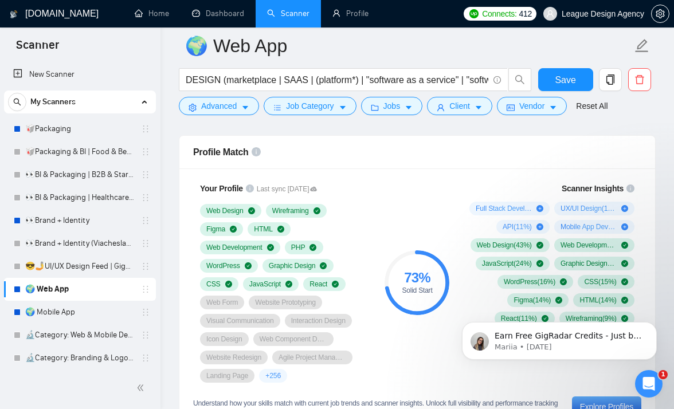
scroll to position [80, 0]
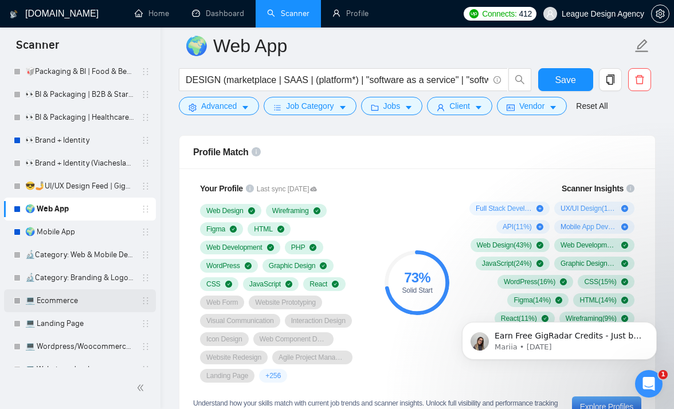
click at [68, 304] on link "💻 Ecommerce" at bounding box center [79, 300] width 109 height 23
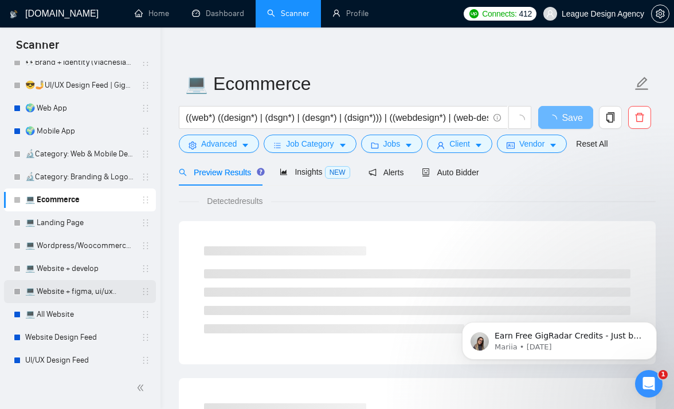
scroll to position [178, 0]
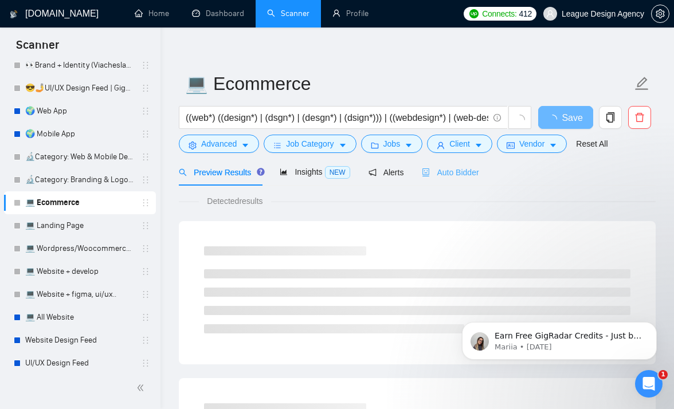
click at [460, 180] on div "Auto Bidder" at bounding box center [450, 172] width 57 height 27
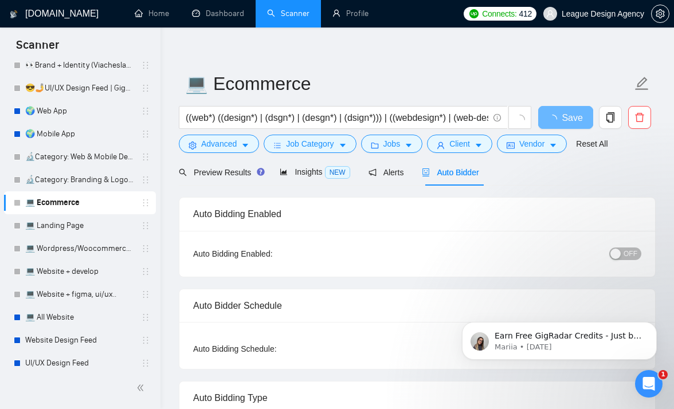
radio input "false"
radio input "true"
checkbox input "true"
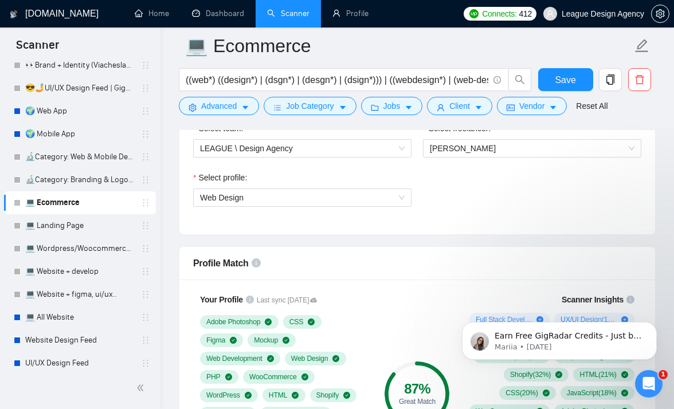
scroll to position [769, 0]
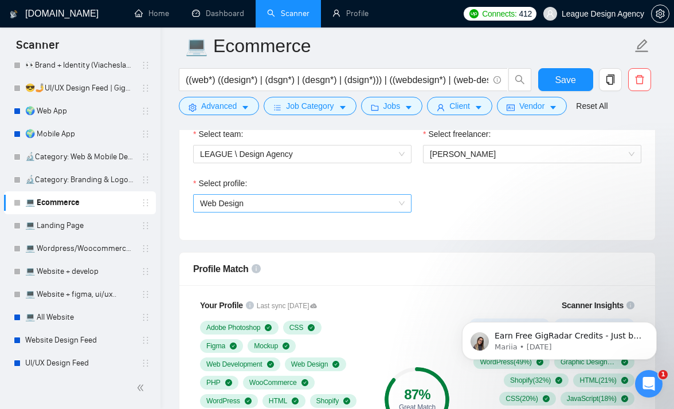
click at [341, 206] on span "Web Design" at bounding box center [302, 203] width 205 height 17
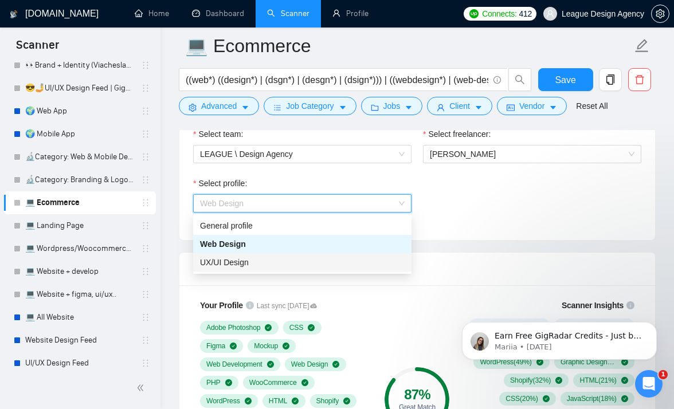
click at [248, 259] on span "UX/UI Design" at bounding box center [224, 262] width 49 height 9
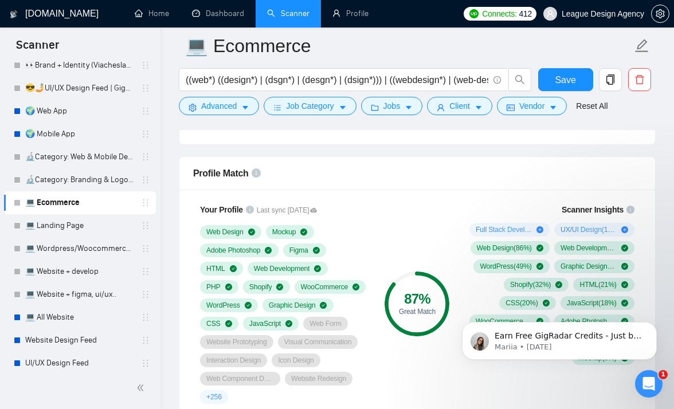
scroll to position [867, 0]
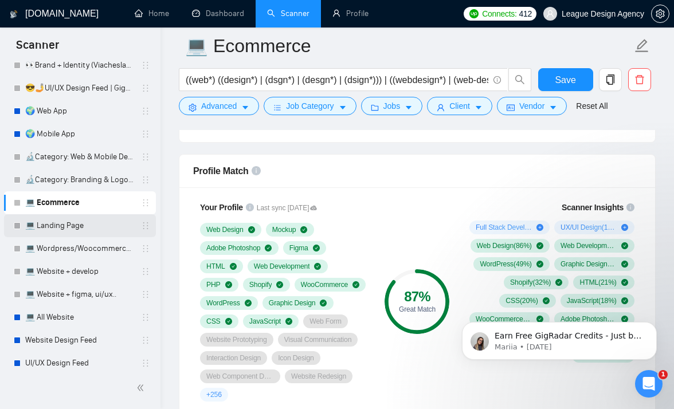
click at [101, 224] on link "💻 Landing Page" at bounding box center [79, 225] width 109 height 23
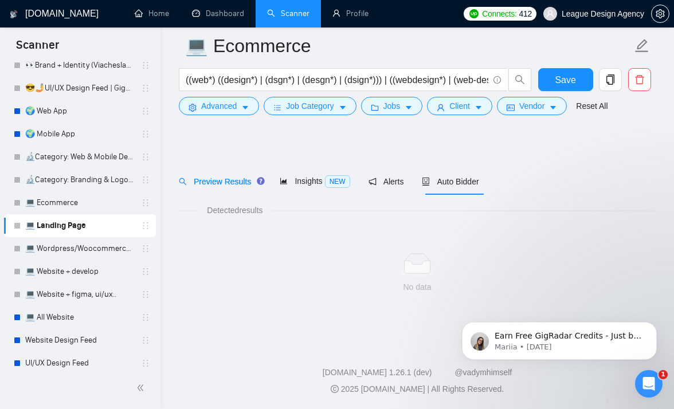
scroll to position [9, 0]
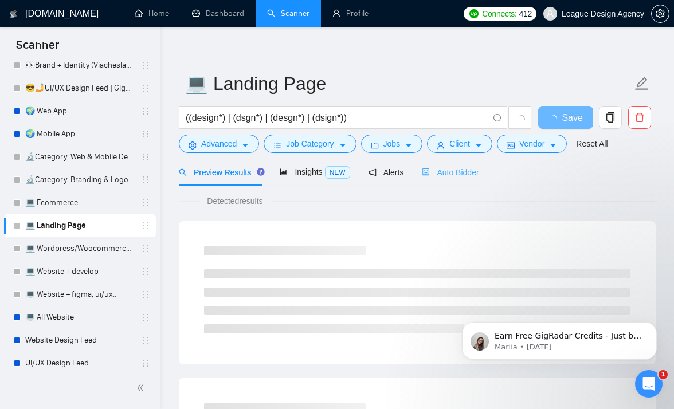
click at [436, 183] on div "Auto Bidder" at bounding box center [450, 172] width 57 height 27
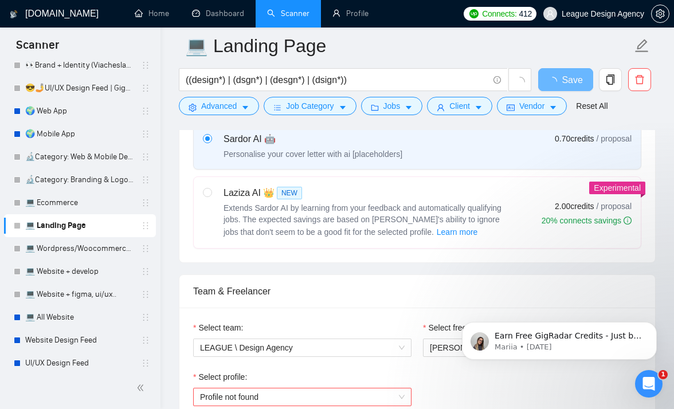
scroll to position [686, 0]
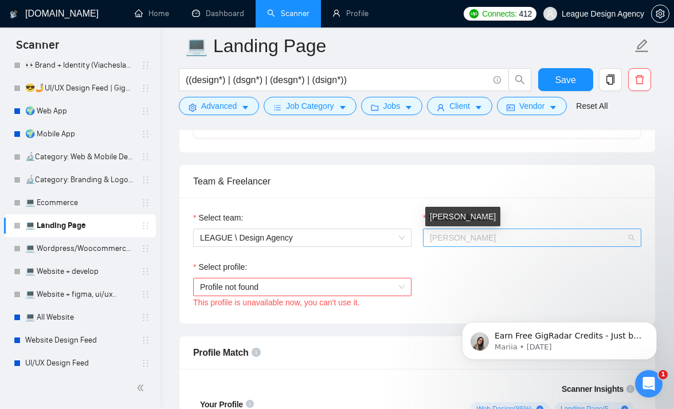
click at [445, 240] on span "Anna Lyzhnik" at bounding box center [463, 237] width 66 height 9
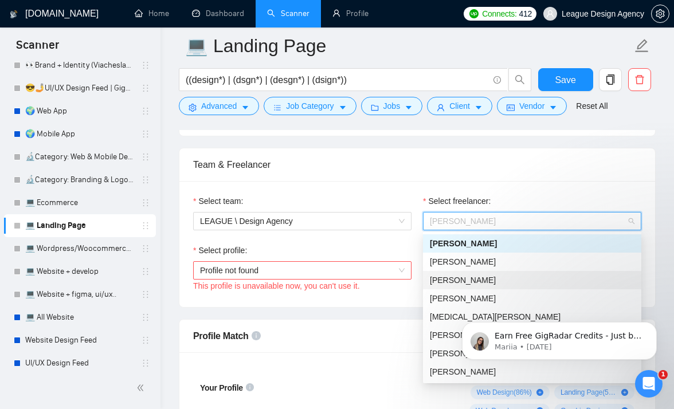
scroll to position [704, 0]
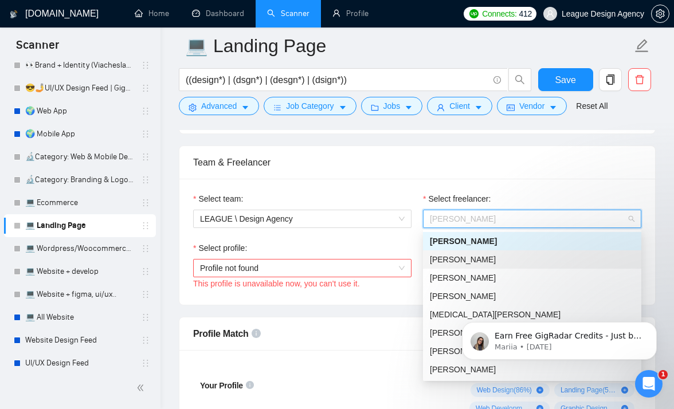
click at [447, 263] on span "Serhii Chkana" at bounding box center [463, 259] width 66 height 9
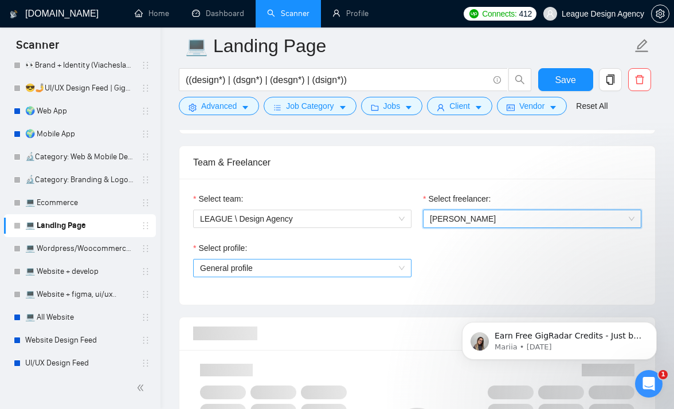
click at [330, 272] on span "General profile" at bounding box center [302, 268] width 205 height 17
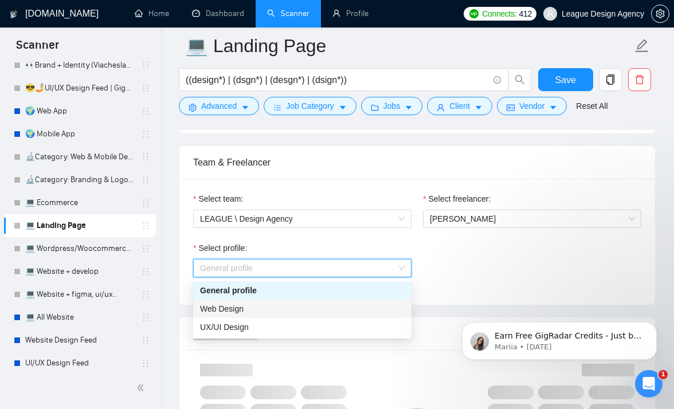
click at [284, 311] on div "Web Design" at bounding box center [302, 309] width 205 height 13
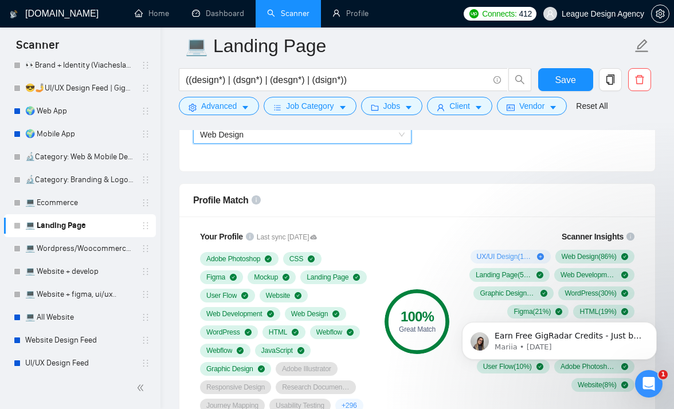
scroll to position [809, 0]
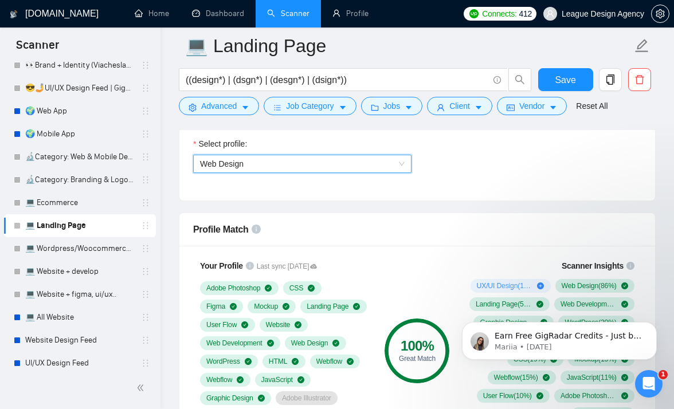
click at [355, 169] on span "Web Design" at bounding box center [302, 163] width 205 height 17
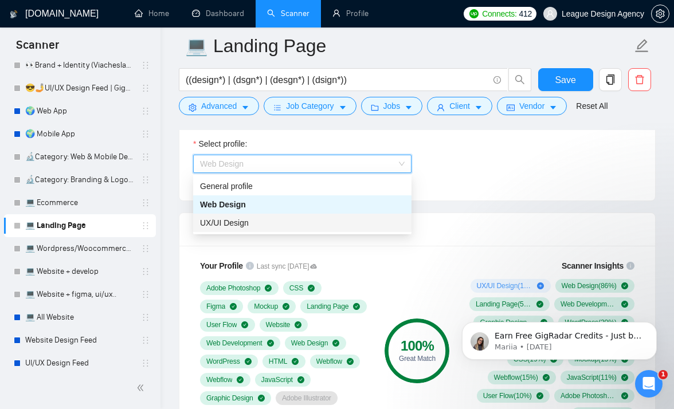
click at [267, 224] on div "UX/UI Design" at bounding box center [302, 223] width 205 height 13
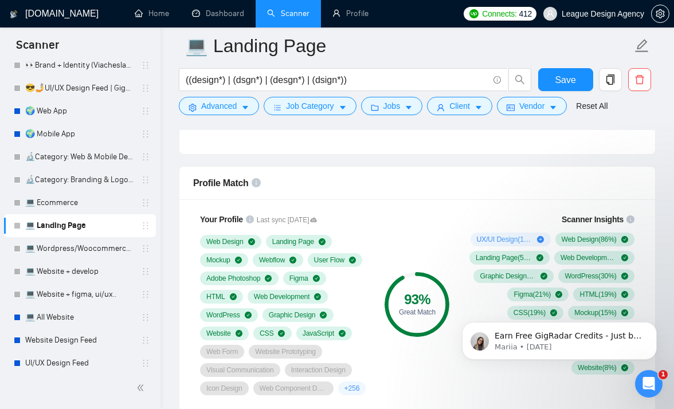
scroll to position [918, 0]
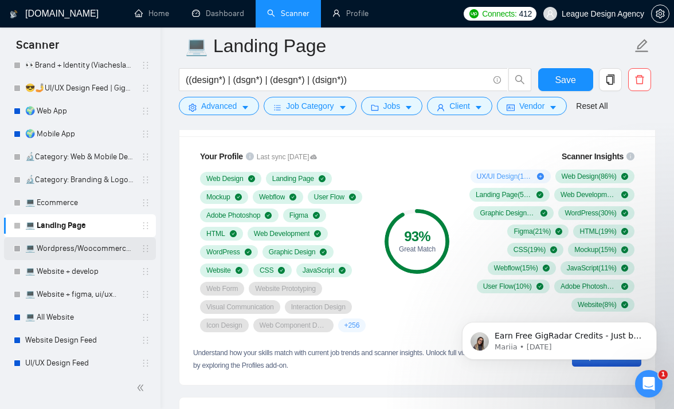
click at [109, 249] on link "💻 Wordpress/Woocommerce/Squarespace/Shopify" at bounding box center [79, 248] width 109 height 23
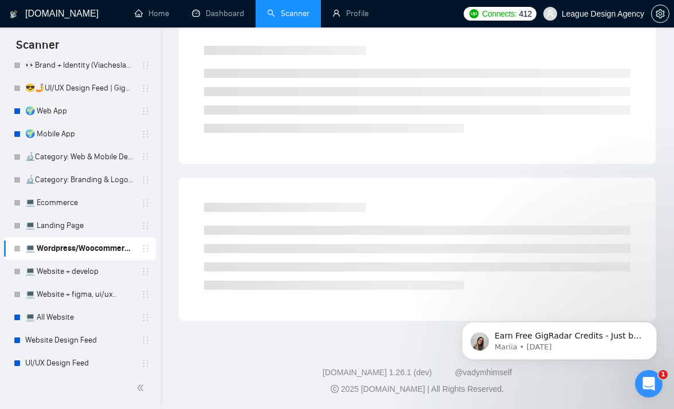
scroll to position [9, 0]
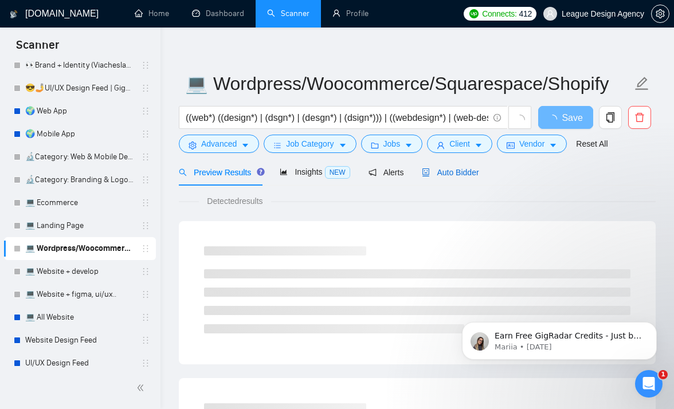
click at [453, 177] on span "Auto Bidder" at bounding box center [450, 172] width 57 height 9
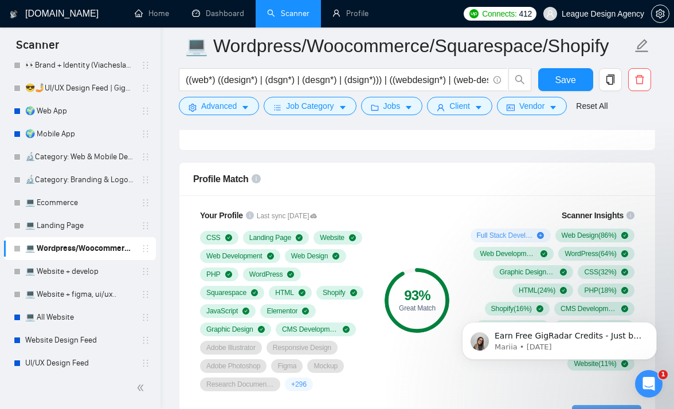
scroll to position [875, 0]
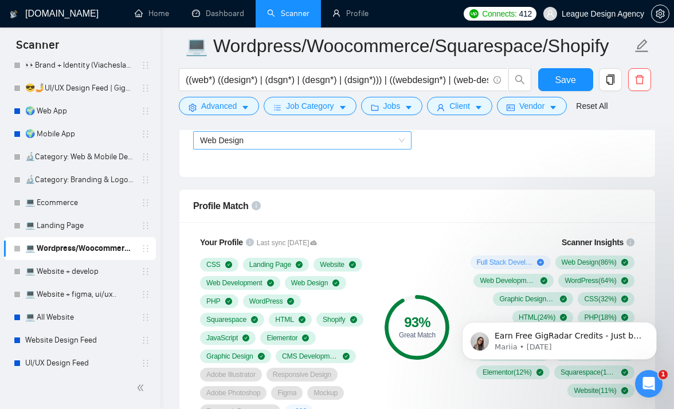
click at [341, 149] on span "Web Design" at bounding box center [302, 140] width 205 height 17
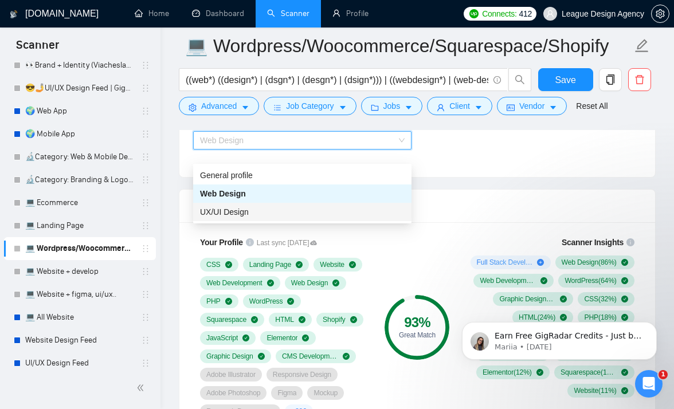
click at [284, 214] on div "UX/UI Design" at bounding box center [302, 212] width 205 height 13
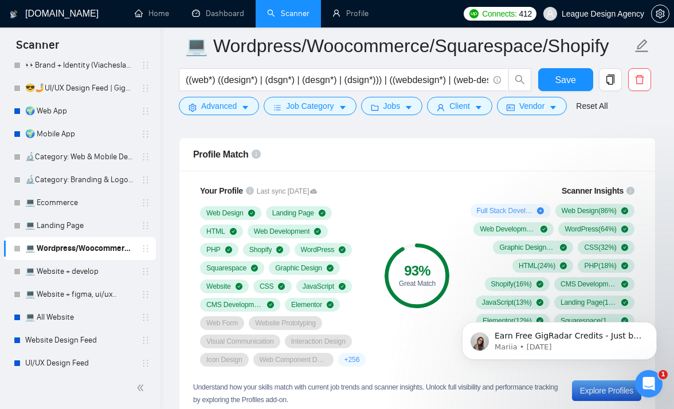
scroll to position [958, 0]
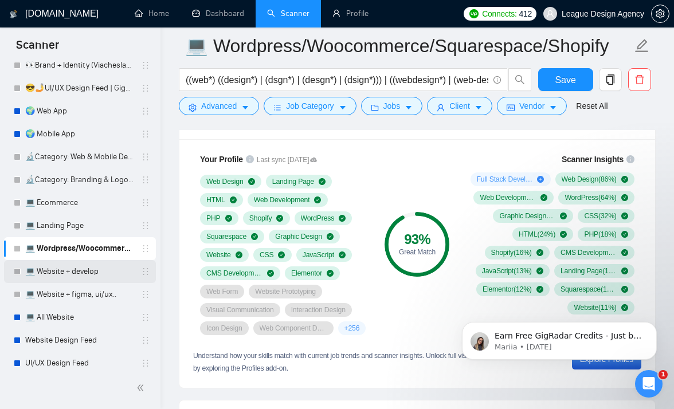
click at [99, 281] on link "💻 Website + develop" at bounding box center [79, 271] width 109 height 23
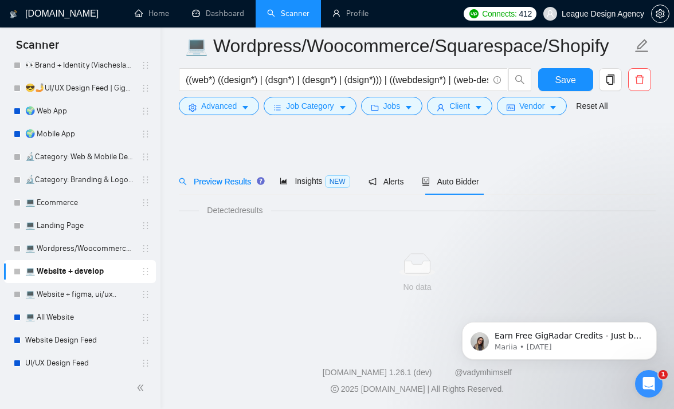
scroll to position [9, 0]
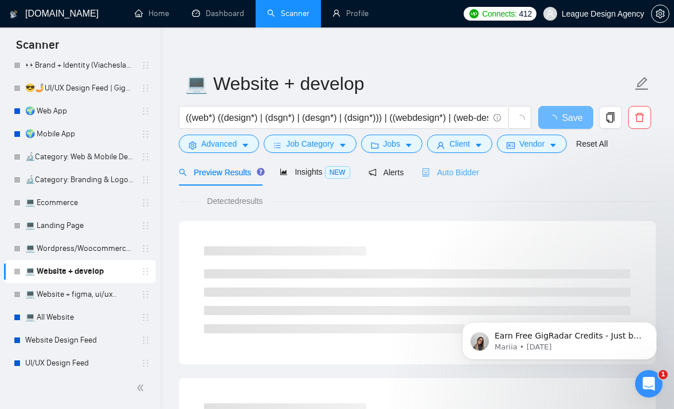
click at [450, 179] on div "Auto Bidder" at bounding box center [450, 172] width 57 height 27
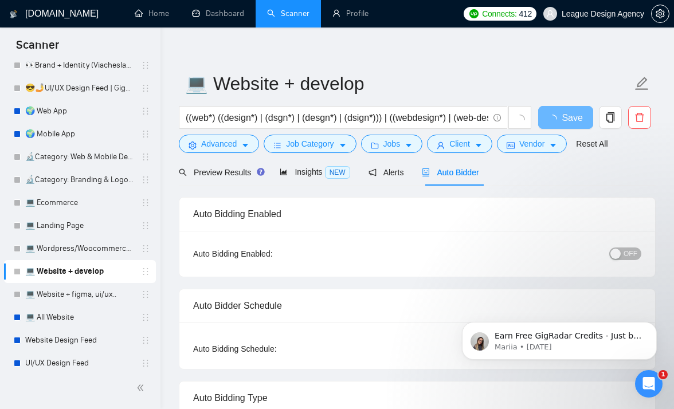
radio input "false"
radio input "true"
checkbox input "true"
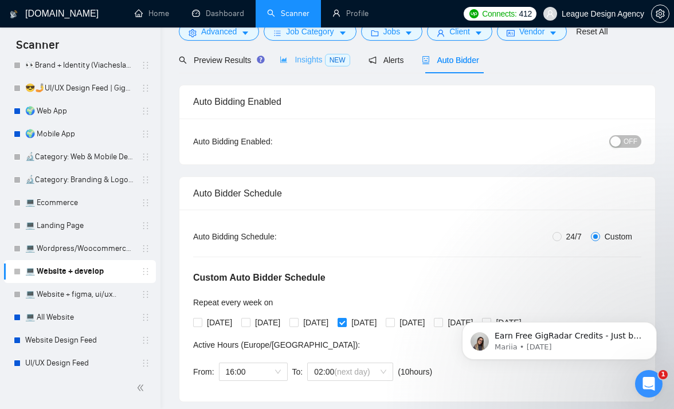
scroll to position [33, 0]
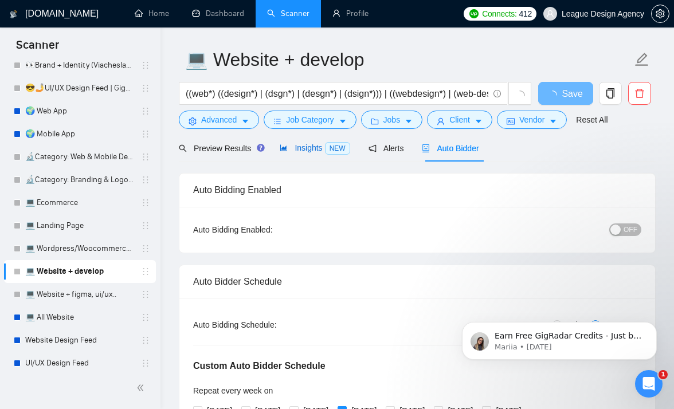
click at [316, 147] on span "Insights NEW" at bounding box center [315, 147] width 70 height 9
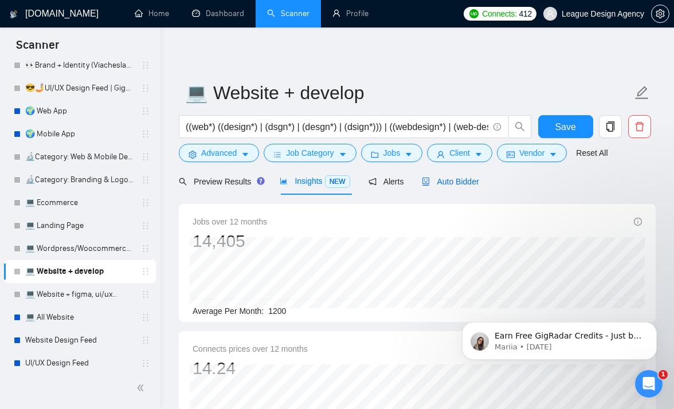
click at [445, 182] on span "Auto Bidder" at bounding box center [450, 181] width 57 height 9
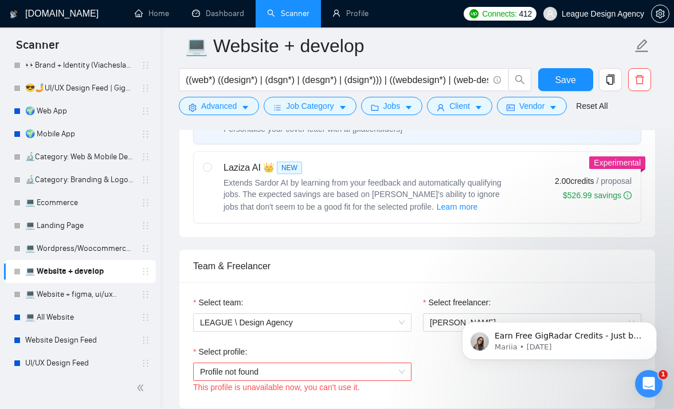
scroll to position [707, 0]
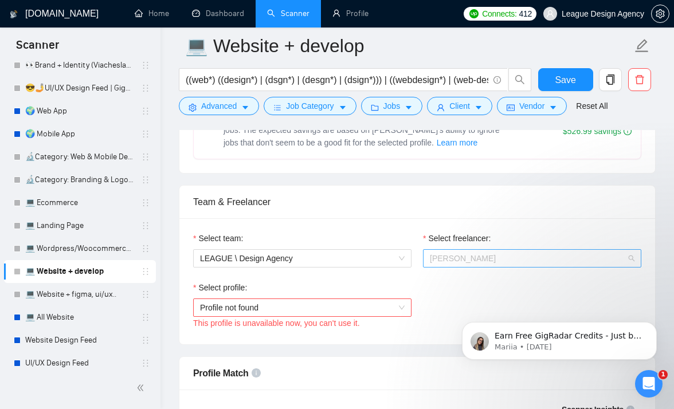
click at [482, 267] on span "Anna Lyzhnik" at bounding box center [532, 258] width 205 height 17
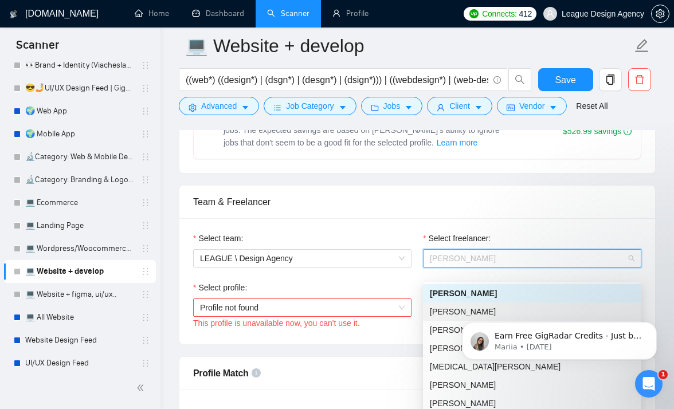
click at [434, 312] on span "Serhii Chkana" at bounding box center [463, 311] width 66 height 9
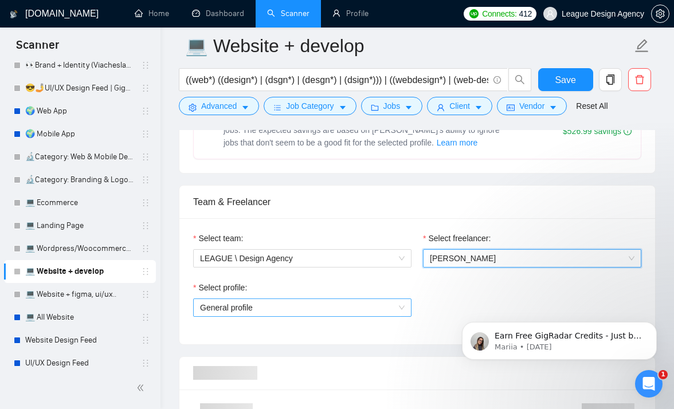
click at [367, 316] on span "General profile" at bounding box center [302, 307] width 205 height 17
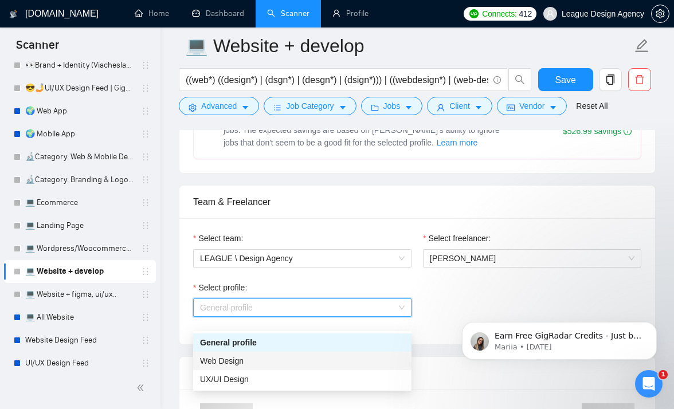
click at [256, 360] on div "Web Design" at bounding box center [302, 361] width 205 height 13
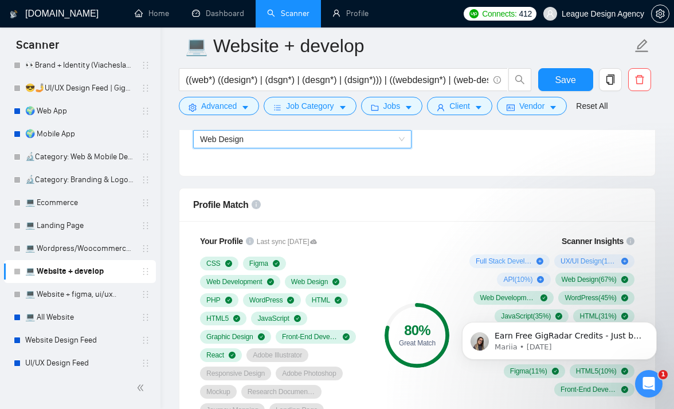
scroll to position [876, 0]
click at [340, 162] on div "Select profile: 1044578476142100494 Web Design" at bounding box center [302, 136] width 230 height 49
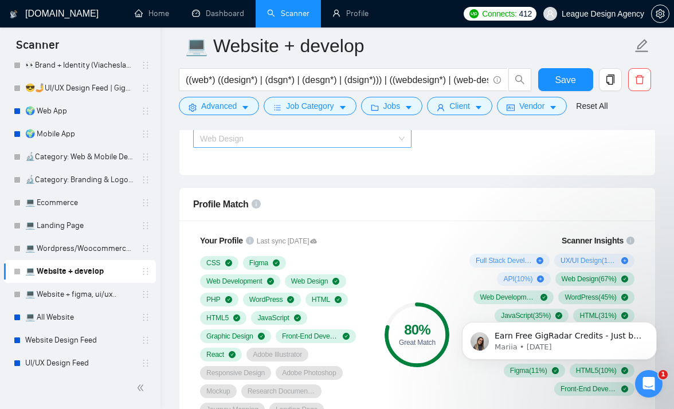
click at [338, 147] on span "Web Design" at bounding box center [302, 138] width 205 height 17
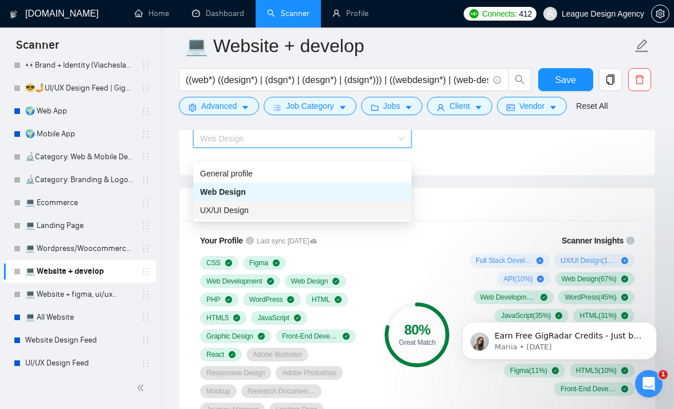
click at [257, 214] on div "UX/UI Design" at bounding box center [302, 210] width 205 height 13
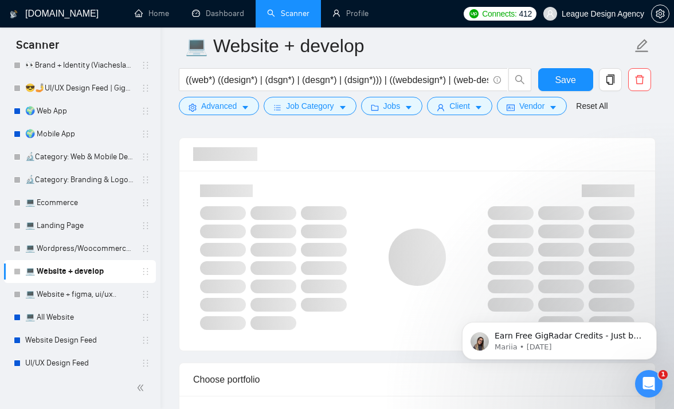
scroll to position [937, 0]
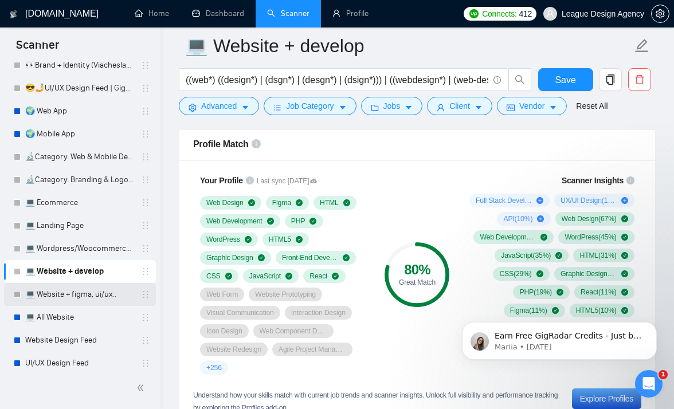
click at [96, 302] on link "💻 Website + figma, ui/ux.." at bounding box center [79, 294] width 109 height 23
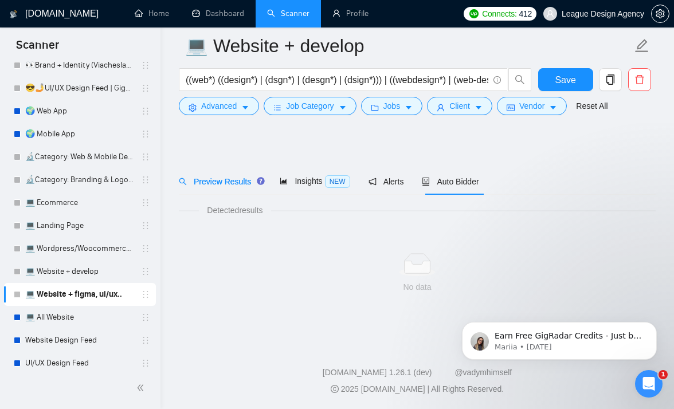
scroll to position [9, 0]
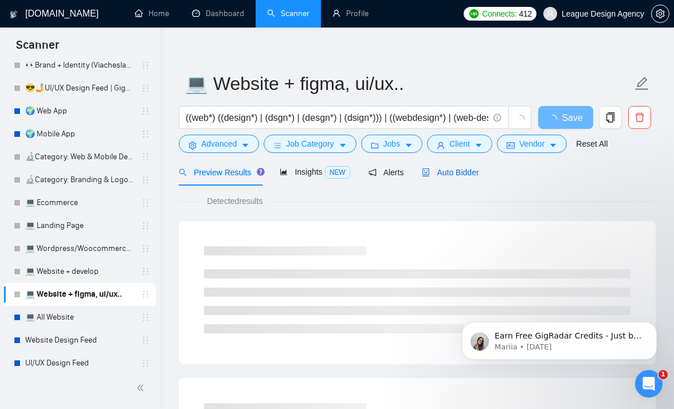
click at [437, 171] on span "Auto Bidder" at bounding box center [450, 172] width 57 height 9
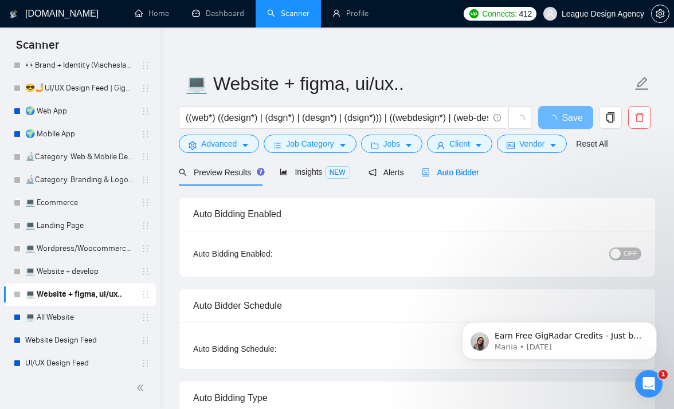
radio input "false"
radio input "true"
checkbox input "true"
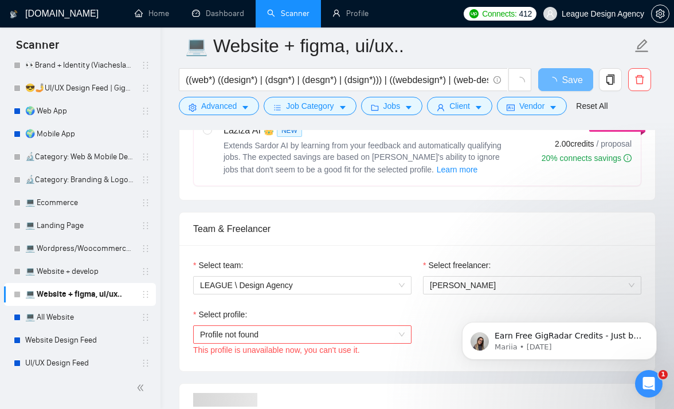
scroll to position [763, 0]
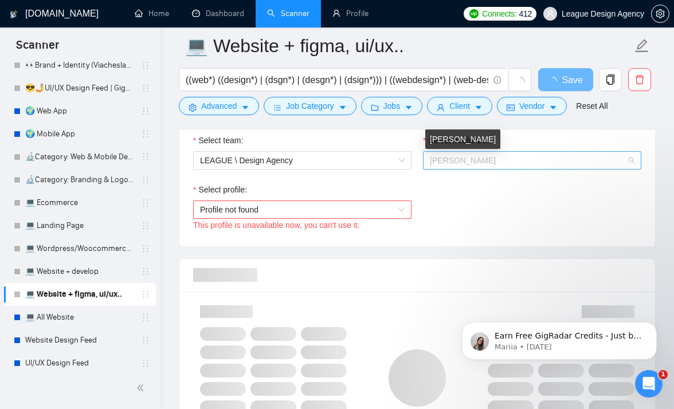
click at [442, 159] on span "Anna Lyzhnik" at bounding box center [463, 160] width 66 height 9
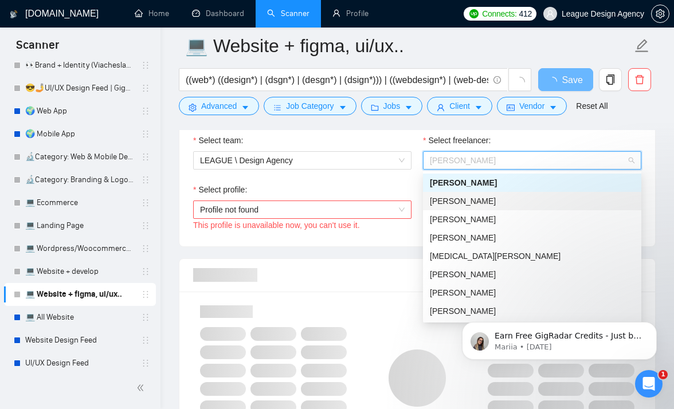
click at [450, 209] on div "Serhii Chkana" at bounding box center [532, 201] width 218 height 18
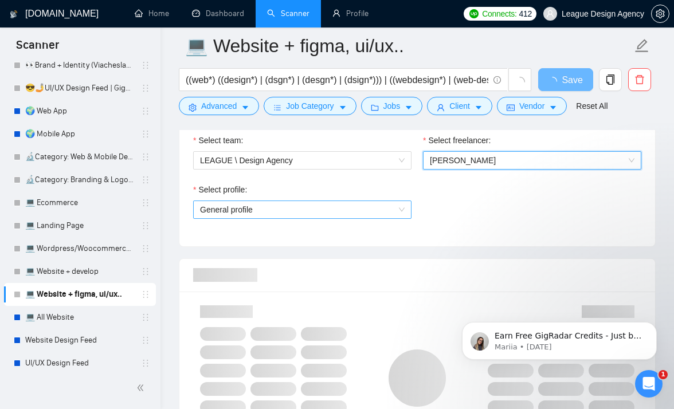
click at [370, 216] on span "General profile" at bounding box center [302, 209] width 205 height 17
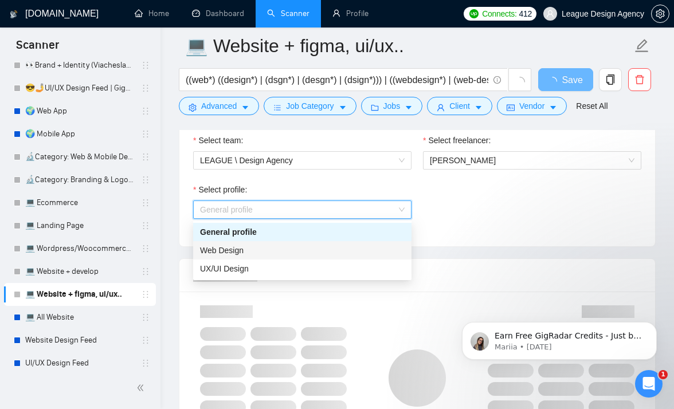
click at [311, 249] on div "Web Design" at bounding box center [302, 250] width 205 height 13
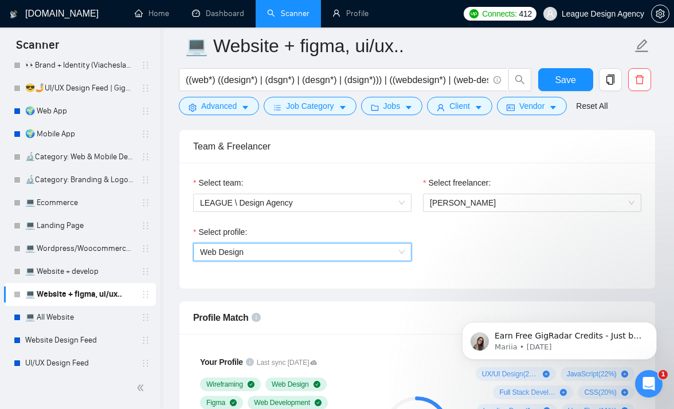
scroll to position [890, 0]
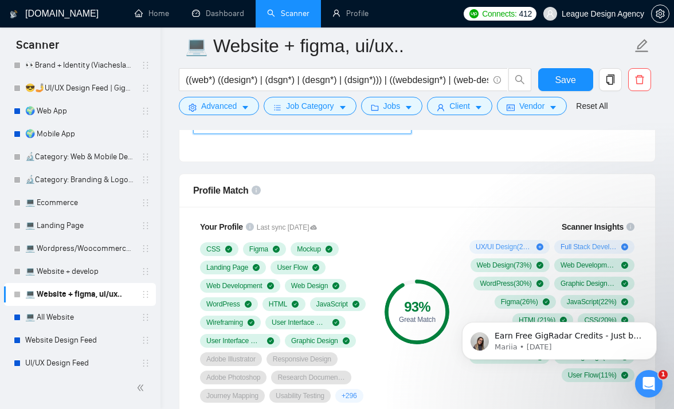
click at [370, 132] on span "Web Design" at bounding box center [302, 124] width 205 height 17
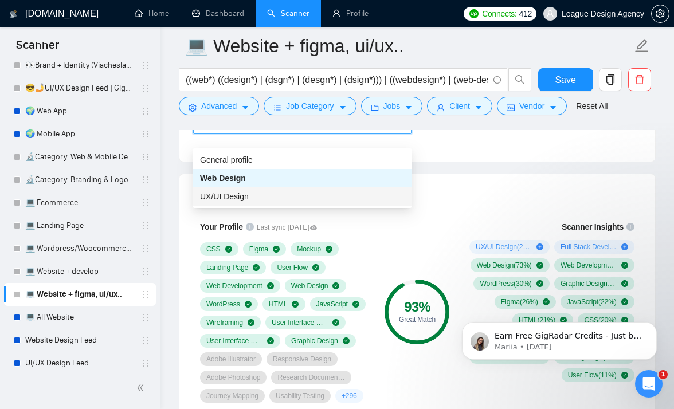
click at [300, 199] on div "UX/UI Design" at bounding box center [302, 196] width 205 height 13
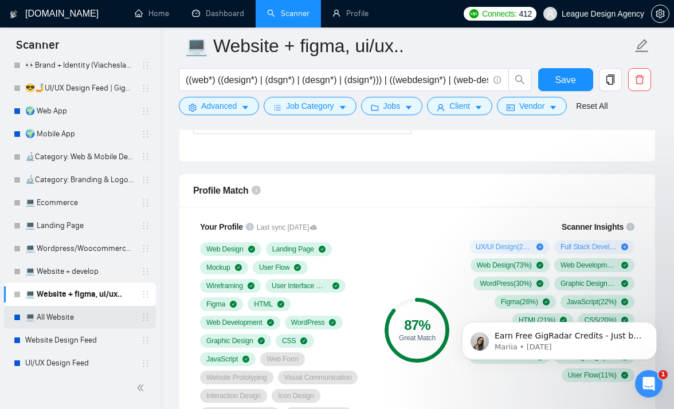
click at [116, 314] on link "💻 All Website" at bounding box center [79, 317] width 109 height 23
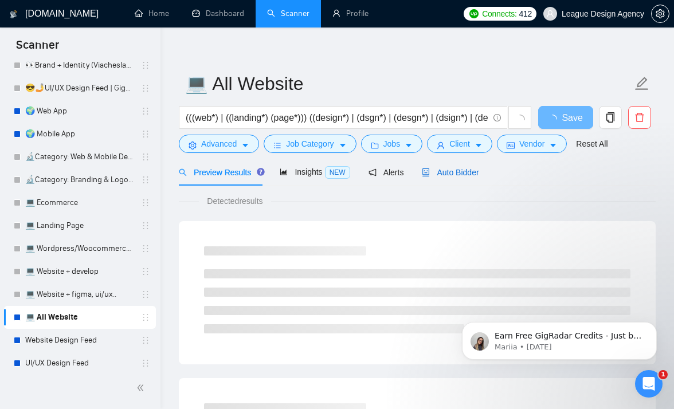
click at [456, 177] on span "Auto Bidder" at bounding box center [450, 172] width 57 height 9
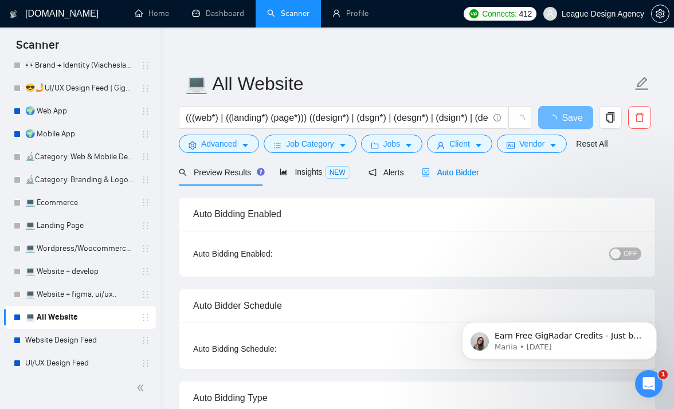
radio input "false"
radio input "true"
checkbox input "true"
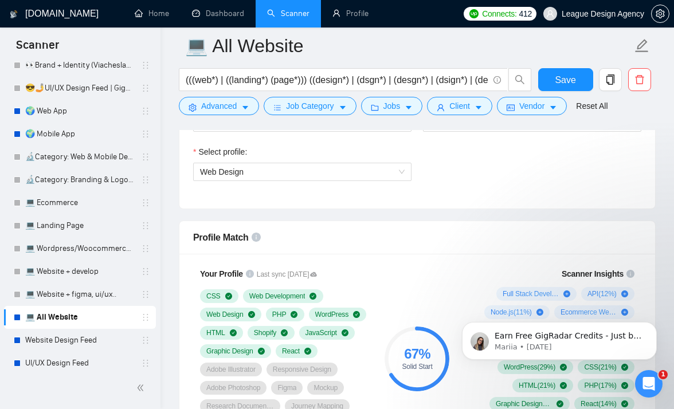
scroll to position [823, 0]
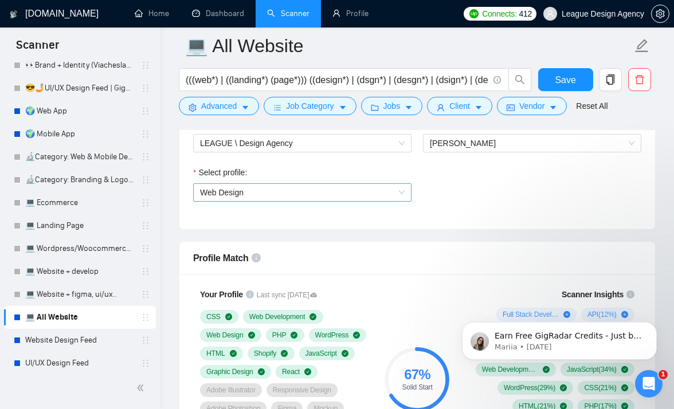
click at [341, 196] on span "Web Design" at bounding box center [302, 192] width 205 height 17
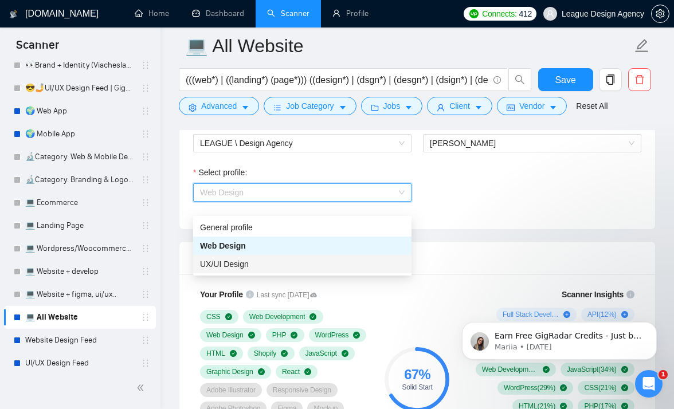
click at [277, 266] on div "UX/UI Design" at bounding box center [302, 264] width 205 height 13
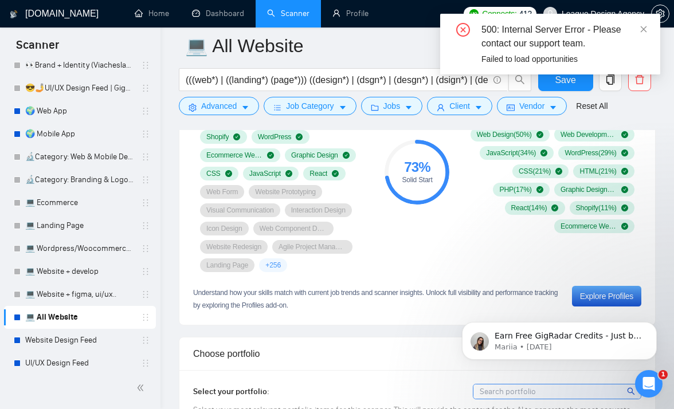
scroll to position [953, 0]
